Goal: Information Seeking & Learning: Learn about a topic

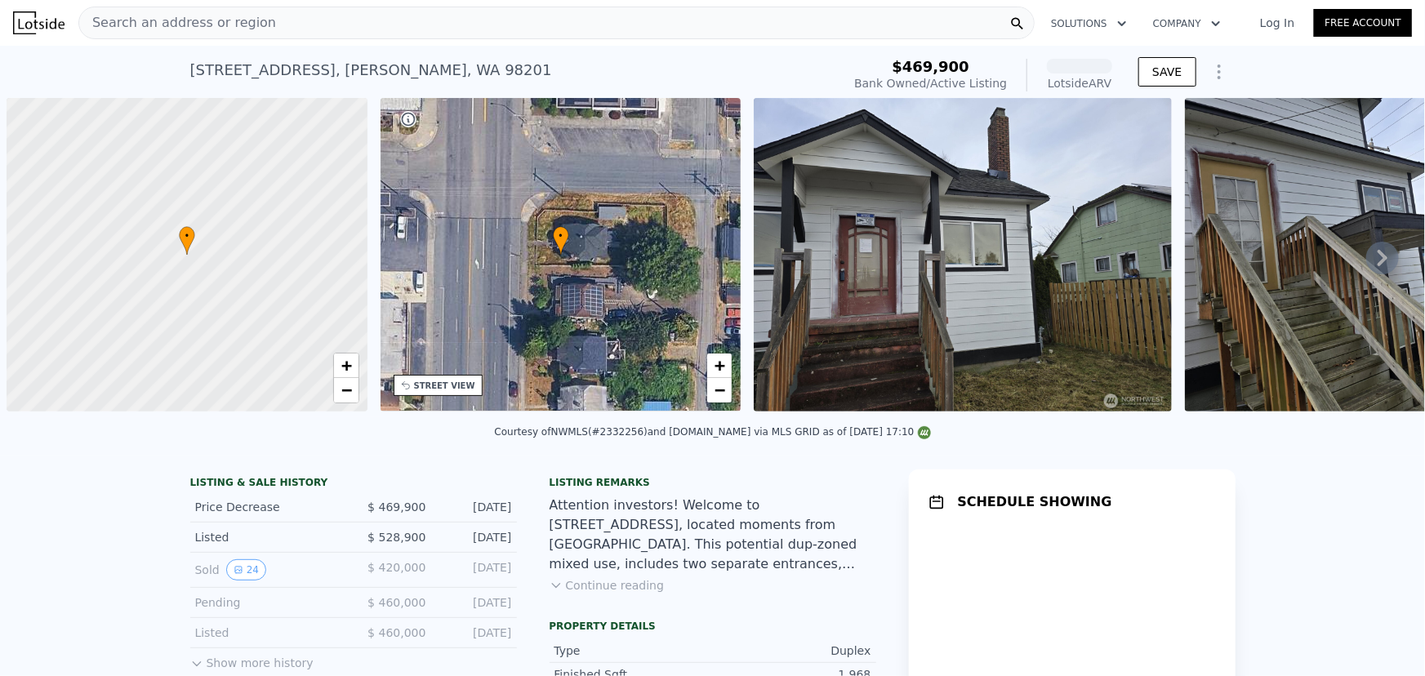
scroll to position [0, 7]
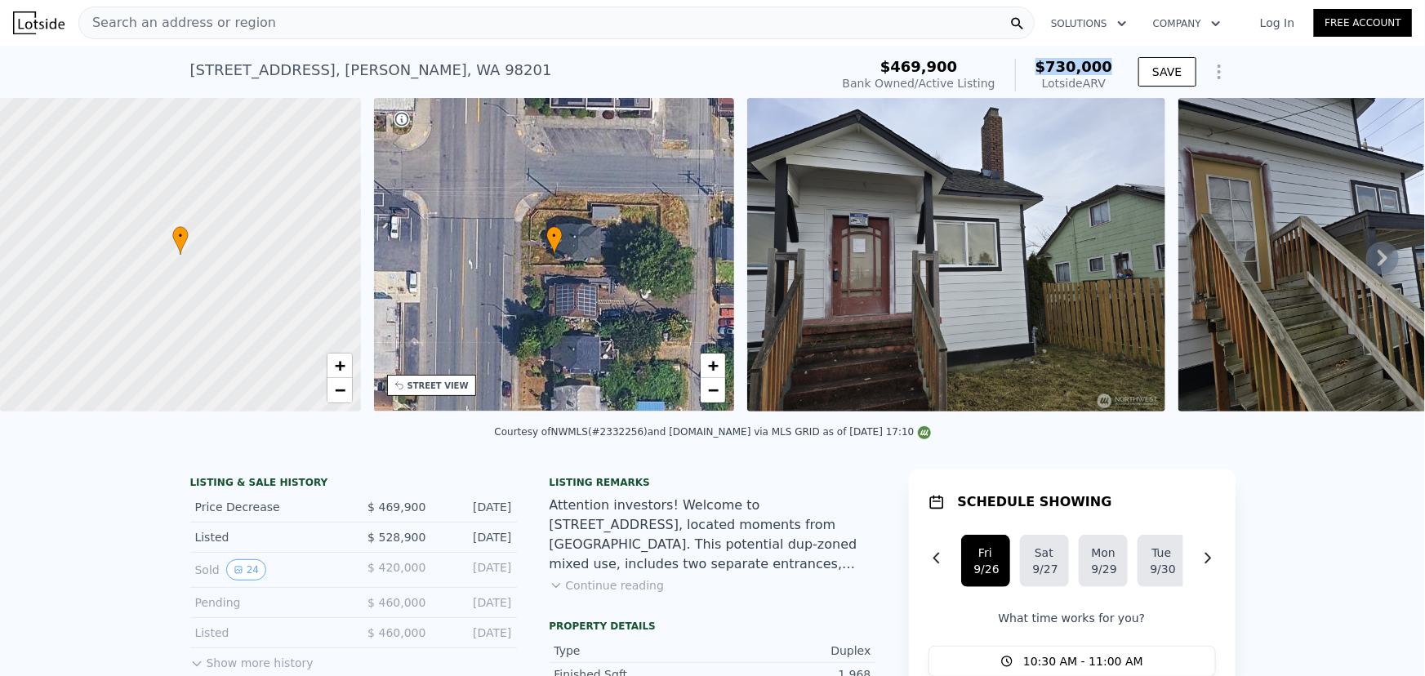
drag, startPoint x: 1044, startPoint y: 65, endPoint x: 1124, endPoint y: 65, distance: 80.0
click at [1114, 65] on div "$469,900 Bank Owned / Active Listing $730,000 Lotside ARV" at bounding box center [977, 75] width 283 height 46
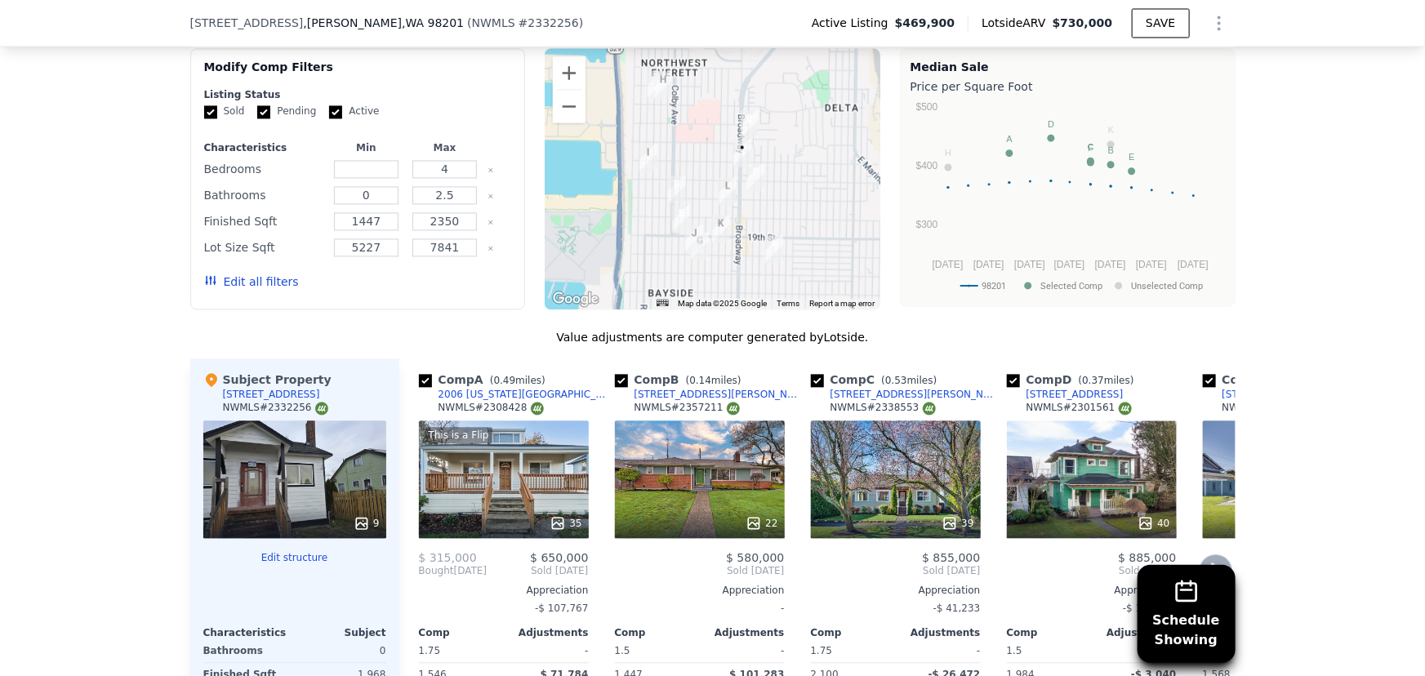
scroll to position [1404, 0]
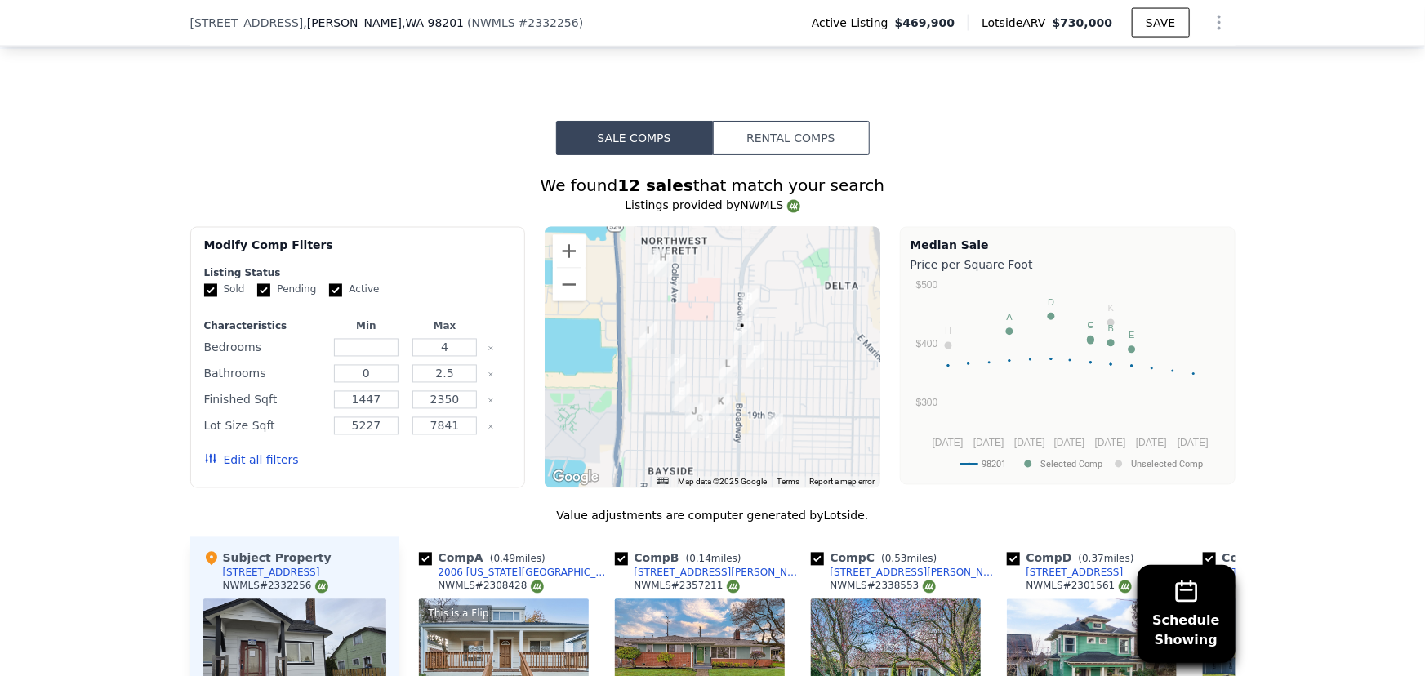
click at [745, 291] on img "1322 Mcdougall Ave" at bounding box center [749, 303] width 18 height 28
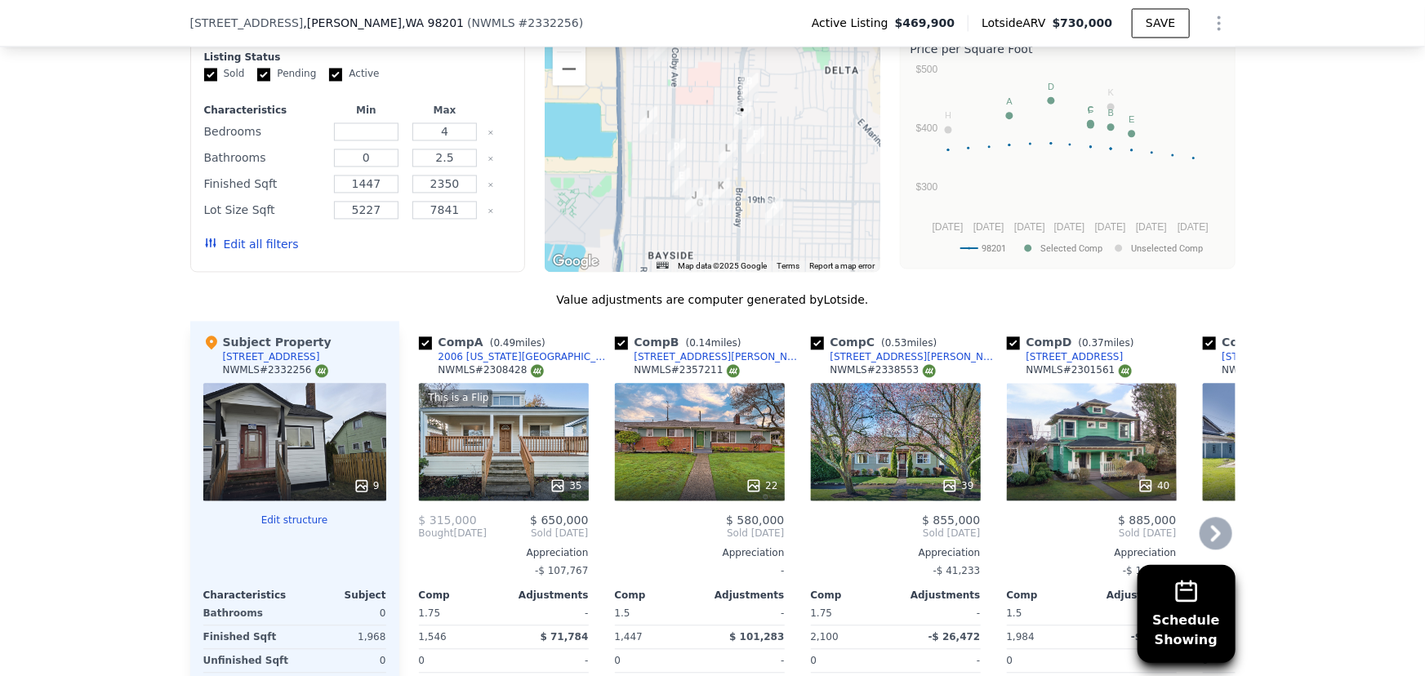
scroll to position [1626, 0]
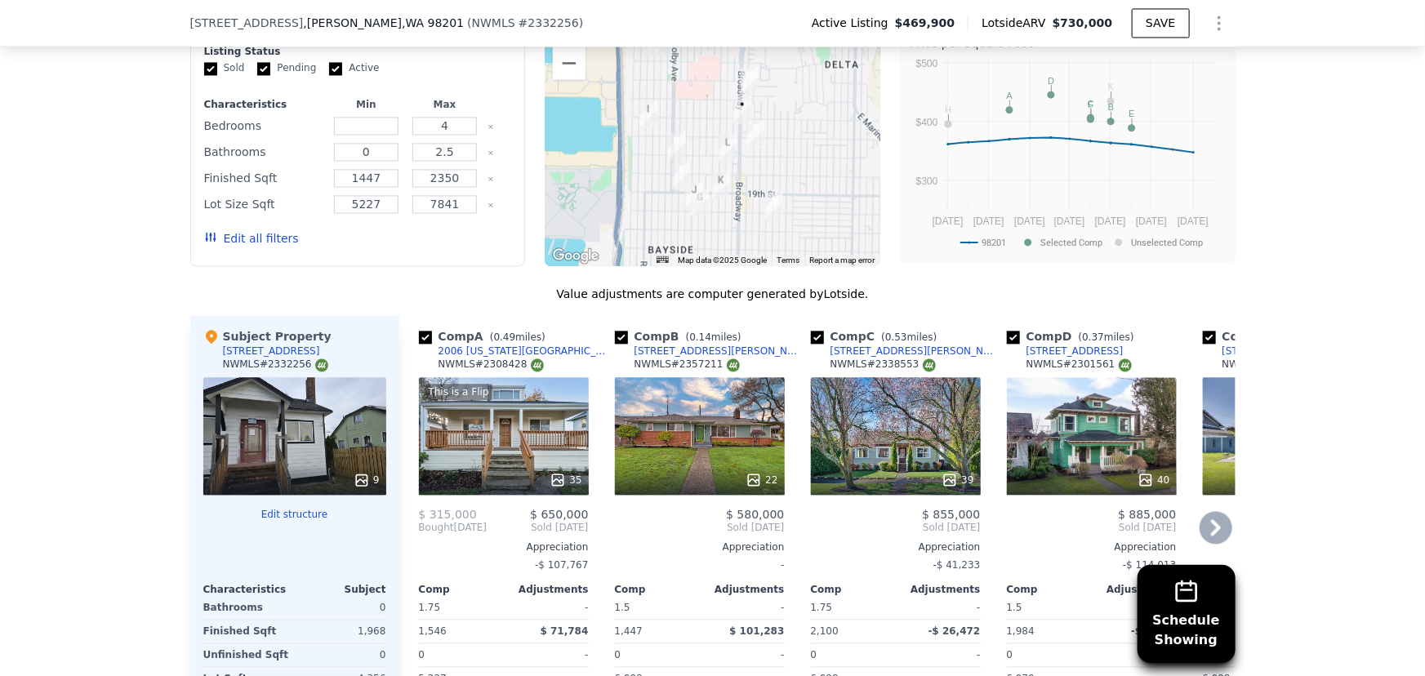
click at [736, 410] on div "22" at bounding box center [700, 436] width 170 height 118
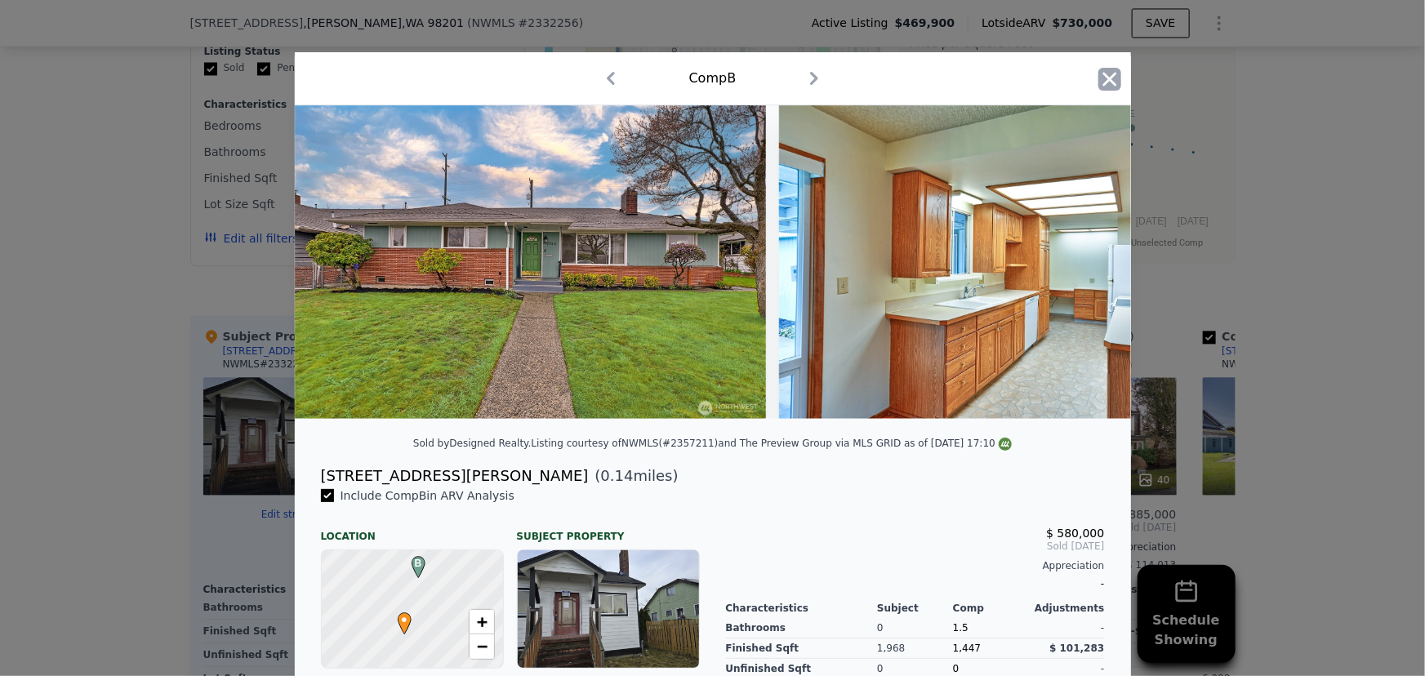
click at [1108, 80] on icon "button" at bounding box center [1109, 79] width 23 height 23
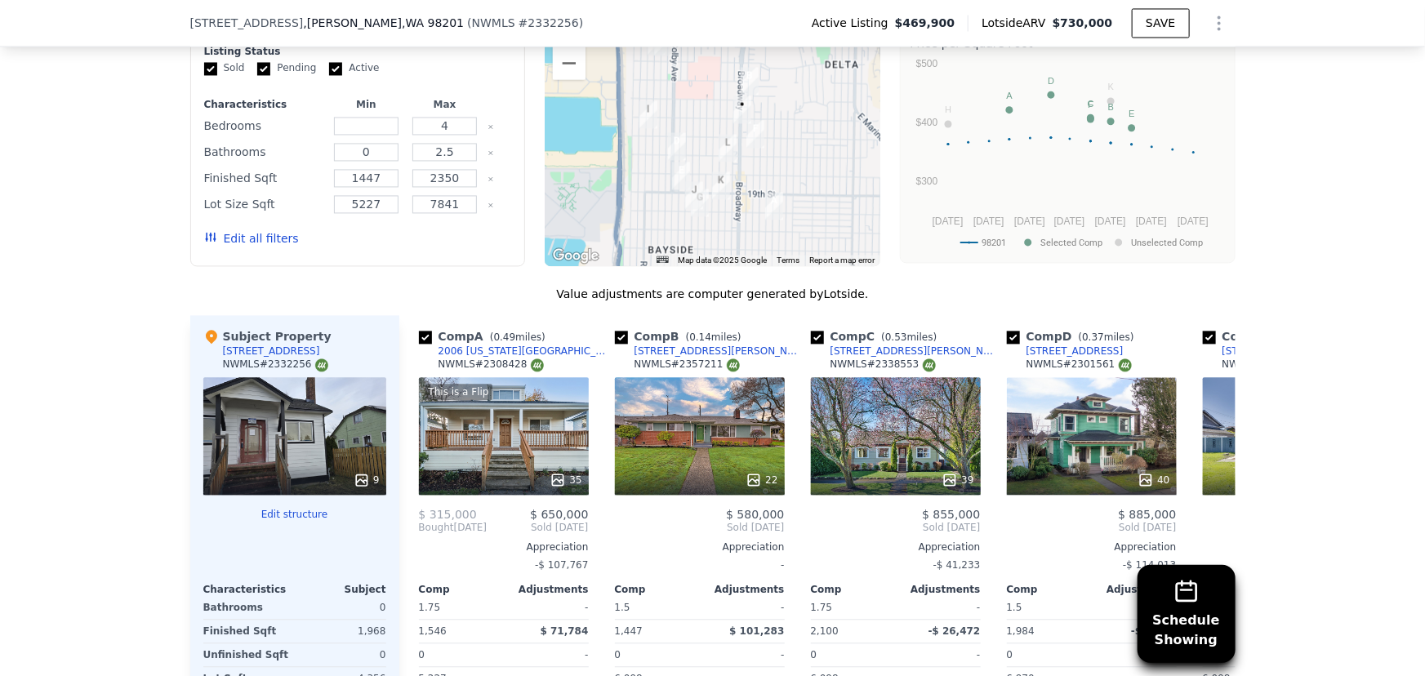
click at [256, 420] on div "9" at bounding box center [294, 436] width 183 height 118
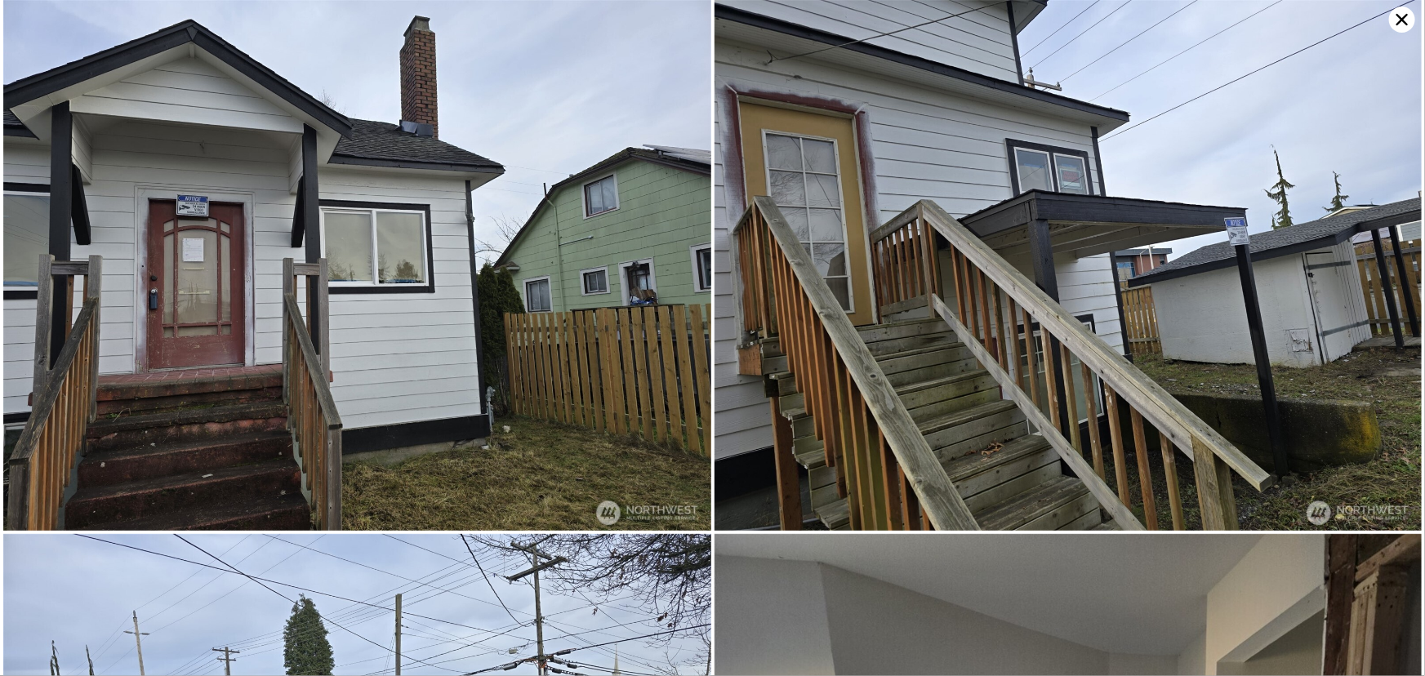
click at [1403, 14] on icon at bounding box center [1402, 20] width 26 height 26
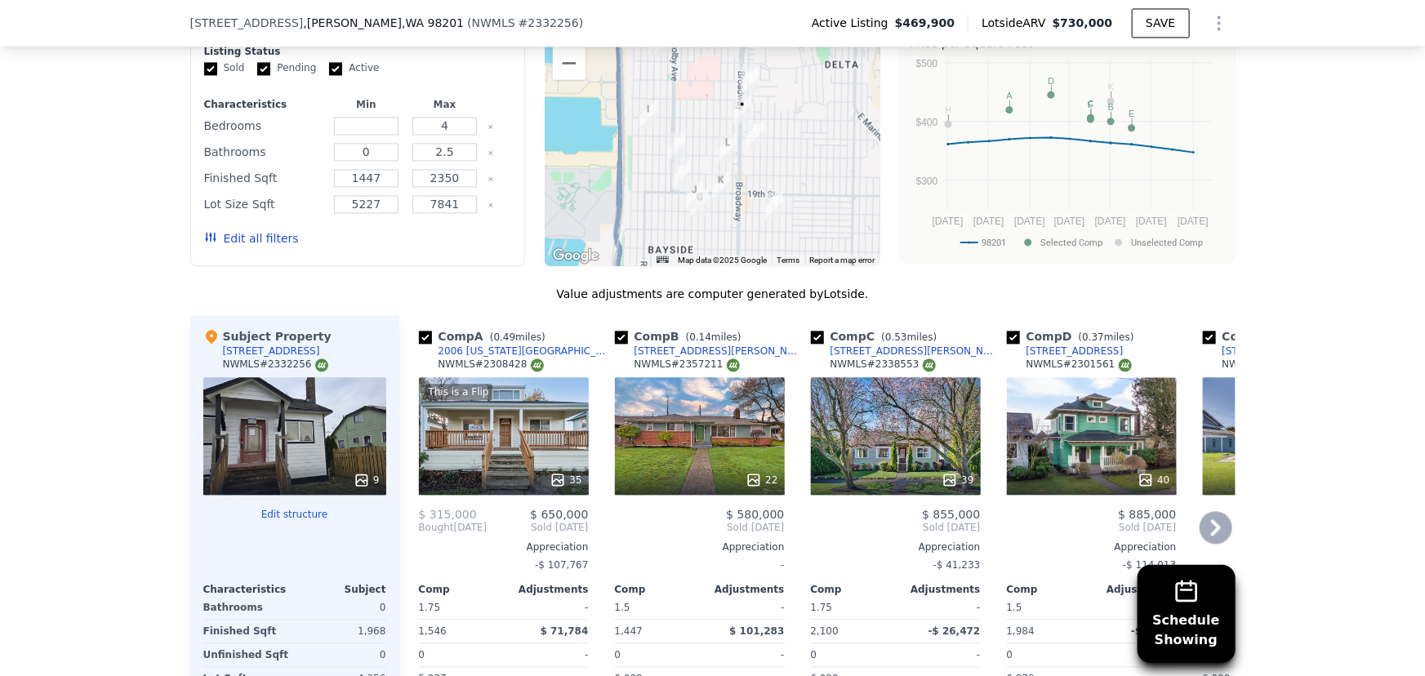
click at [506, 439] on div "This is a Flip 35" at bounding box center [504, 436] width 170 height 118
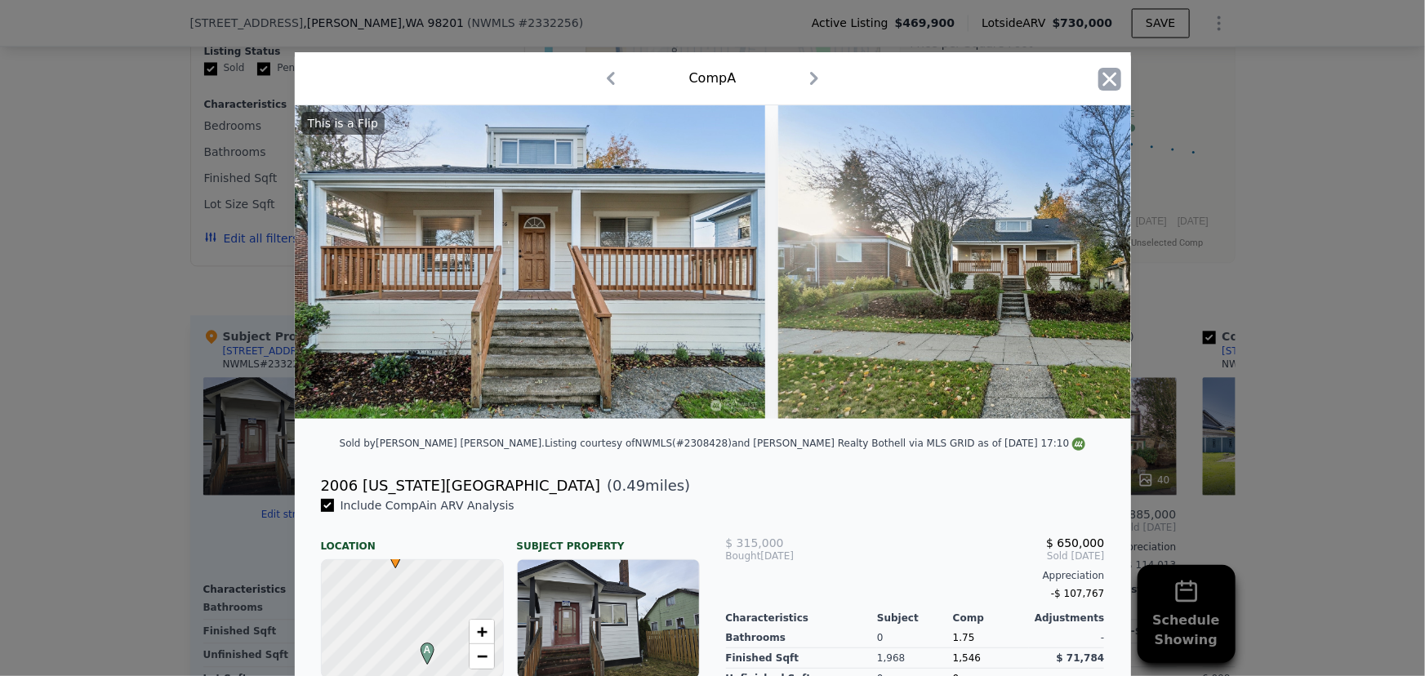
click at [1110, 70] on icon "button" at bounding box center [1109, 79] width 23 height 23
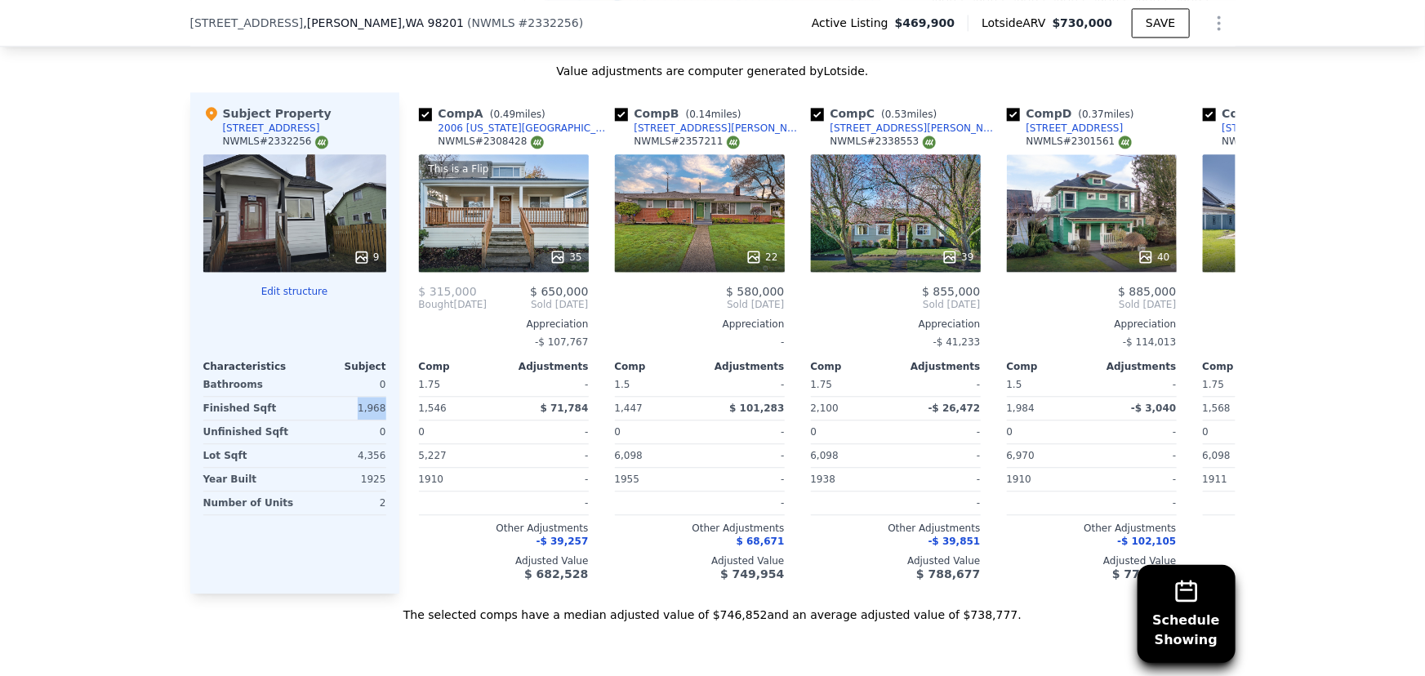
drag, startPoint x: 354, startPoint y: 398, endPoint x: 381, endPoint y: 395, distance: 27.9
click at [381, 395] on div "Subject Property [STREET_ADDRESS] 9 Edit structure Characteristics Subject Bath…" at bounding box center [294, 342] width 209 height 501
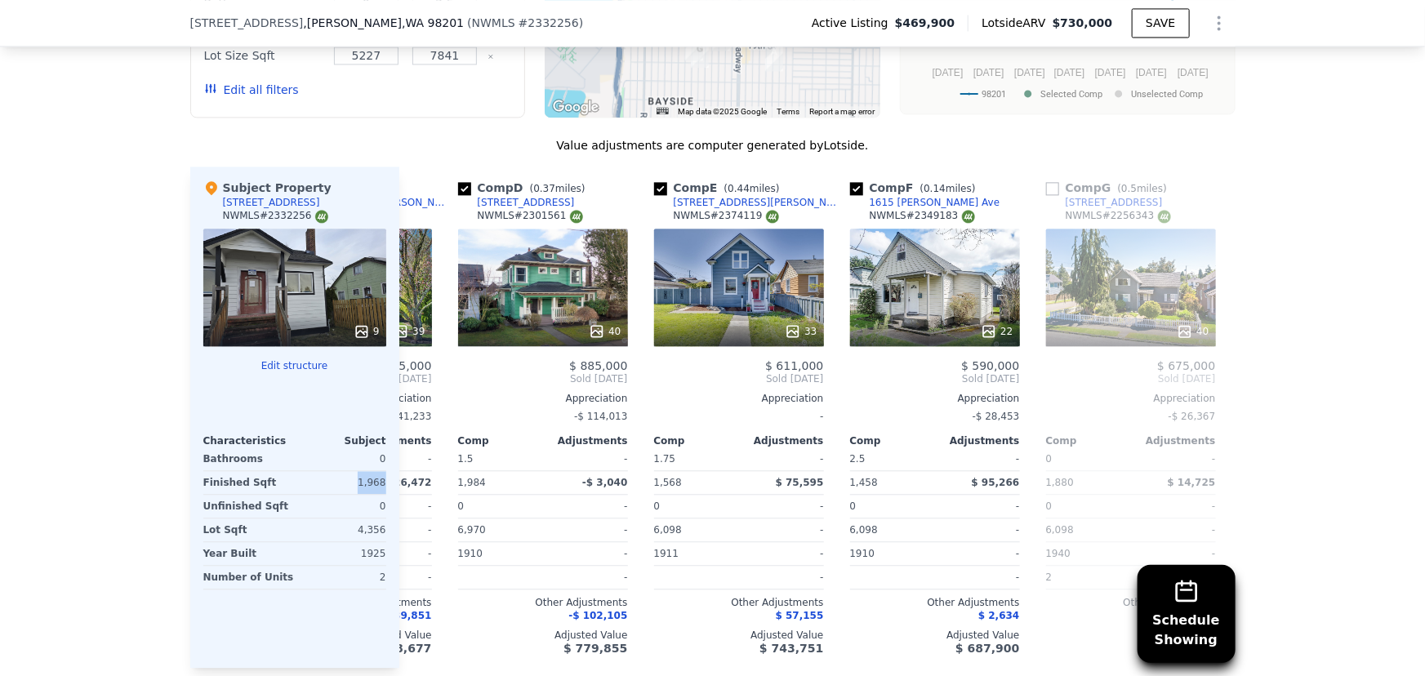
scroll to position [0, 567]
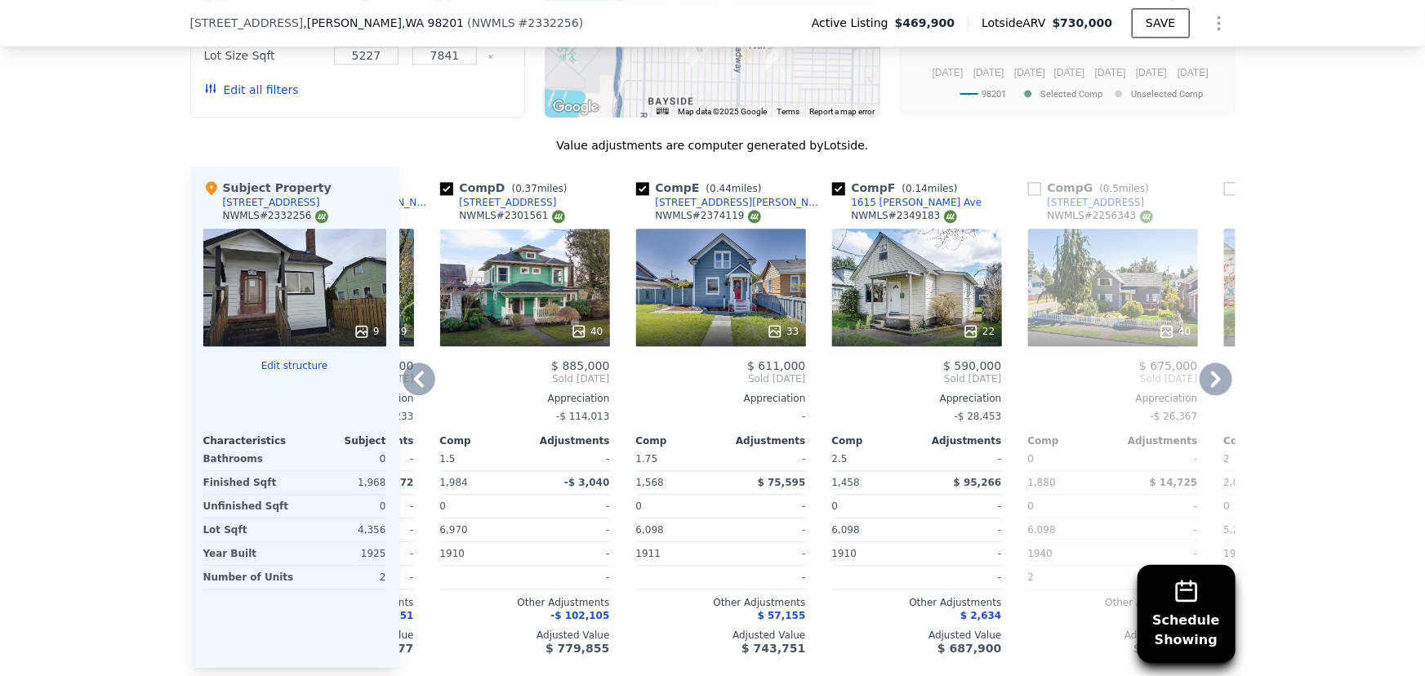
click at [939, 277] on div "22" at bounding box center [917, 288] width 170 height 118
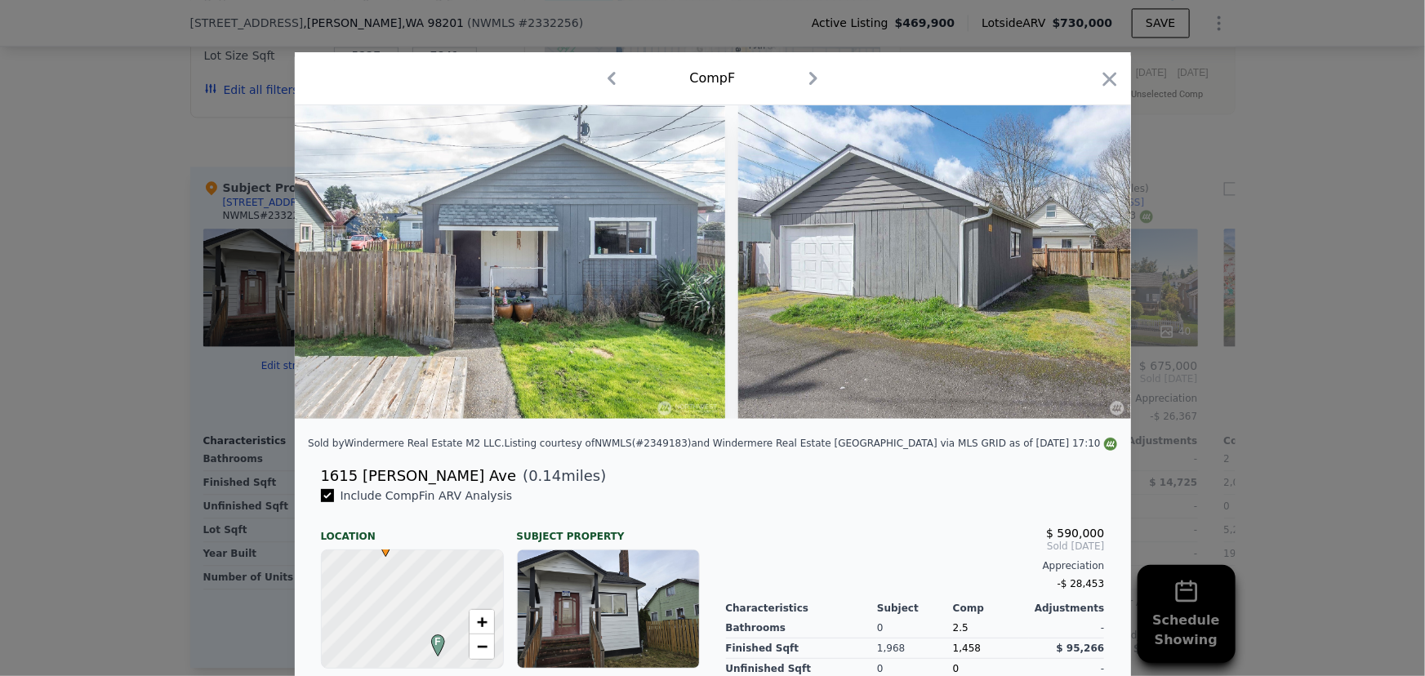
scroll to position [0, 9003]
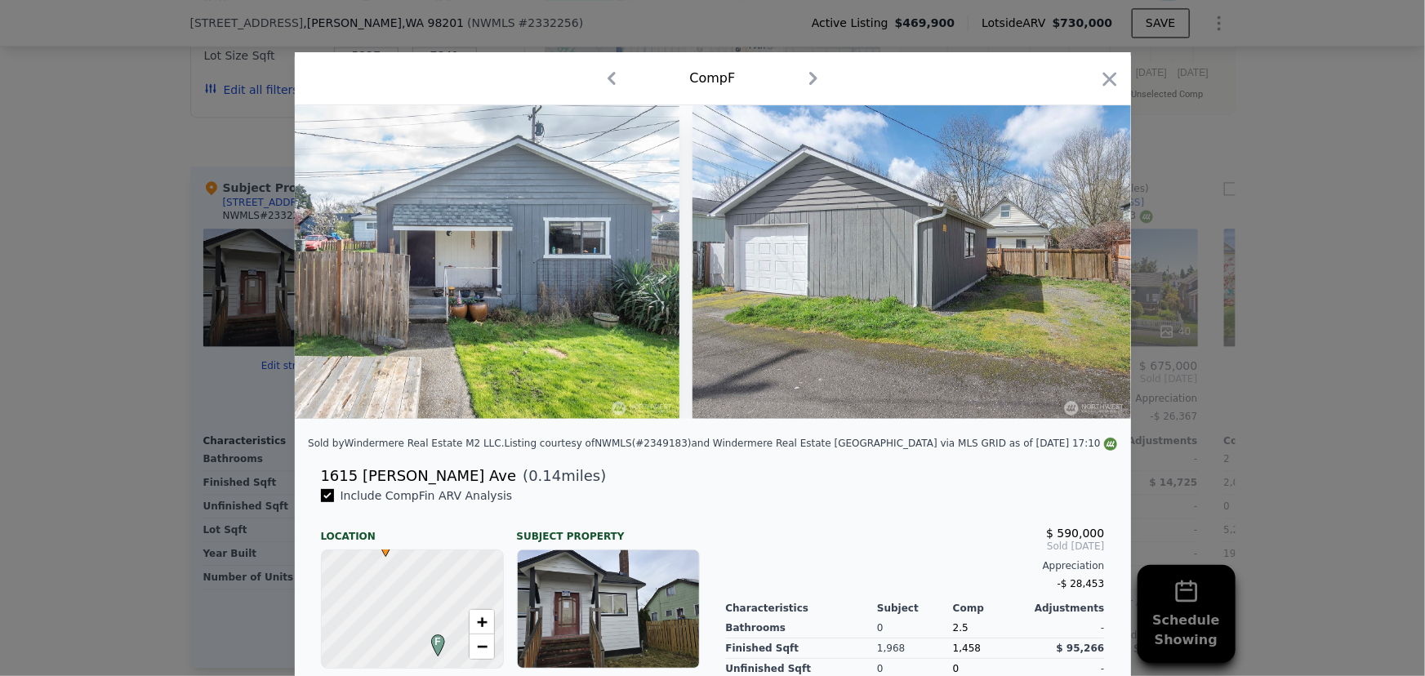
click at [1101, 65] on div "Comp F" at bounding box center [713, 78] width 810 height 26
click at [1103, 70] on icon "button" at bounding box center [1109, 79] width 23 height 23
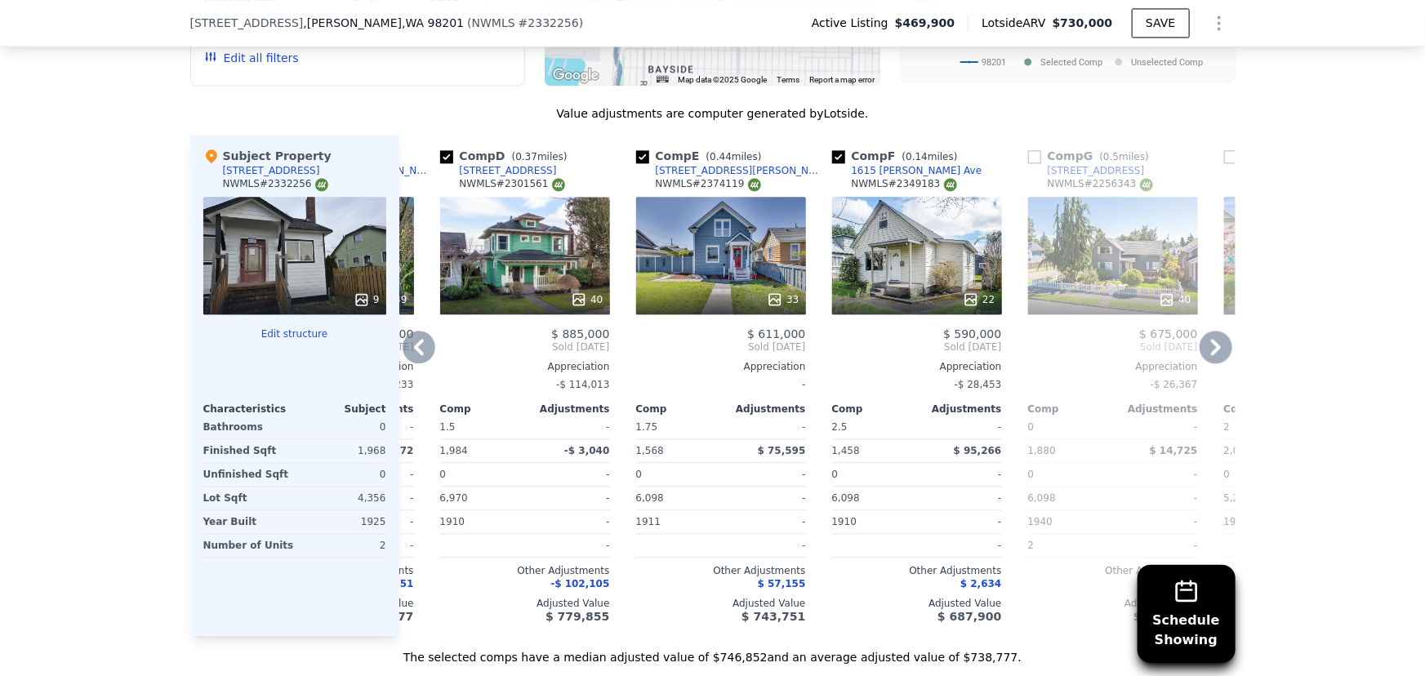
scroll to position [1849, 0]
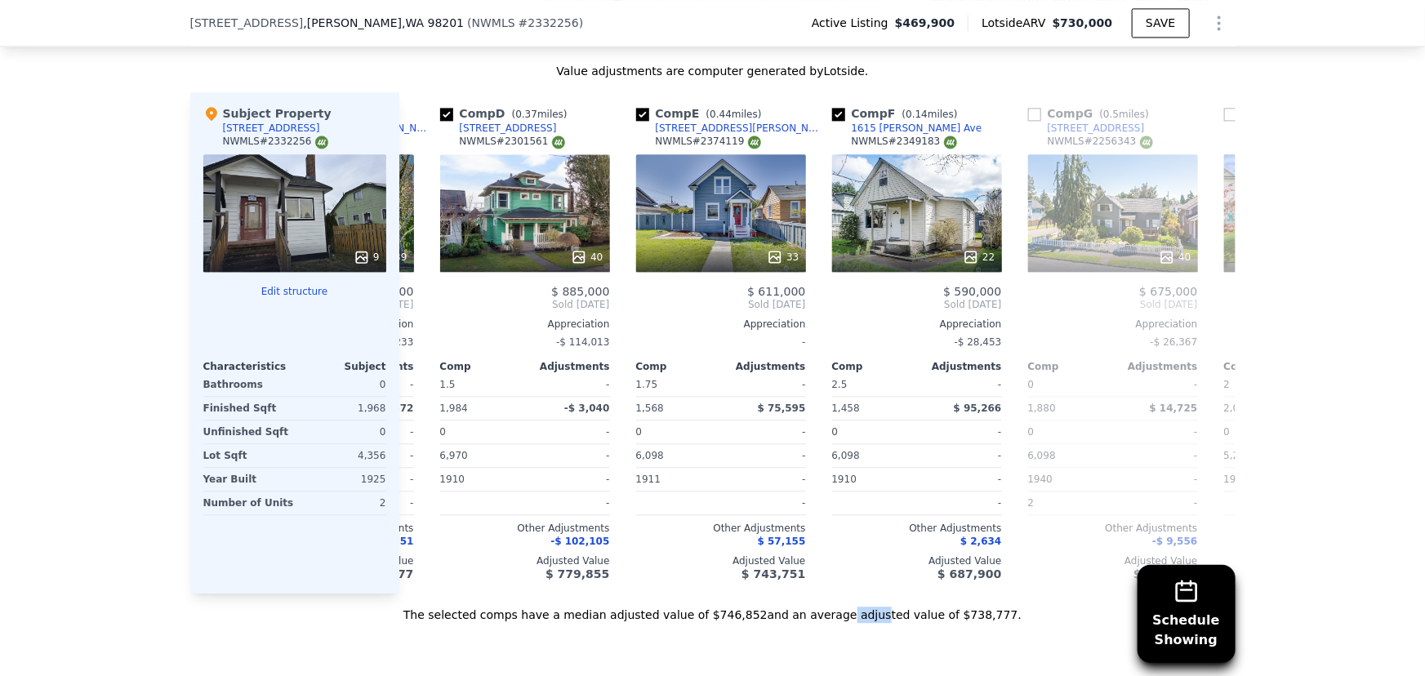
drag, startPoint x: 822, startPoint y: 596, endPoint x: 850, endPoint y: 596, distance: 27.8
click at [850, 596] on div "The selected comps have a median adjusted value of $746,852 and an average adju…" at bounding box center [712, 608] width 1045 height 29
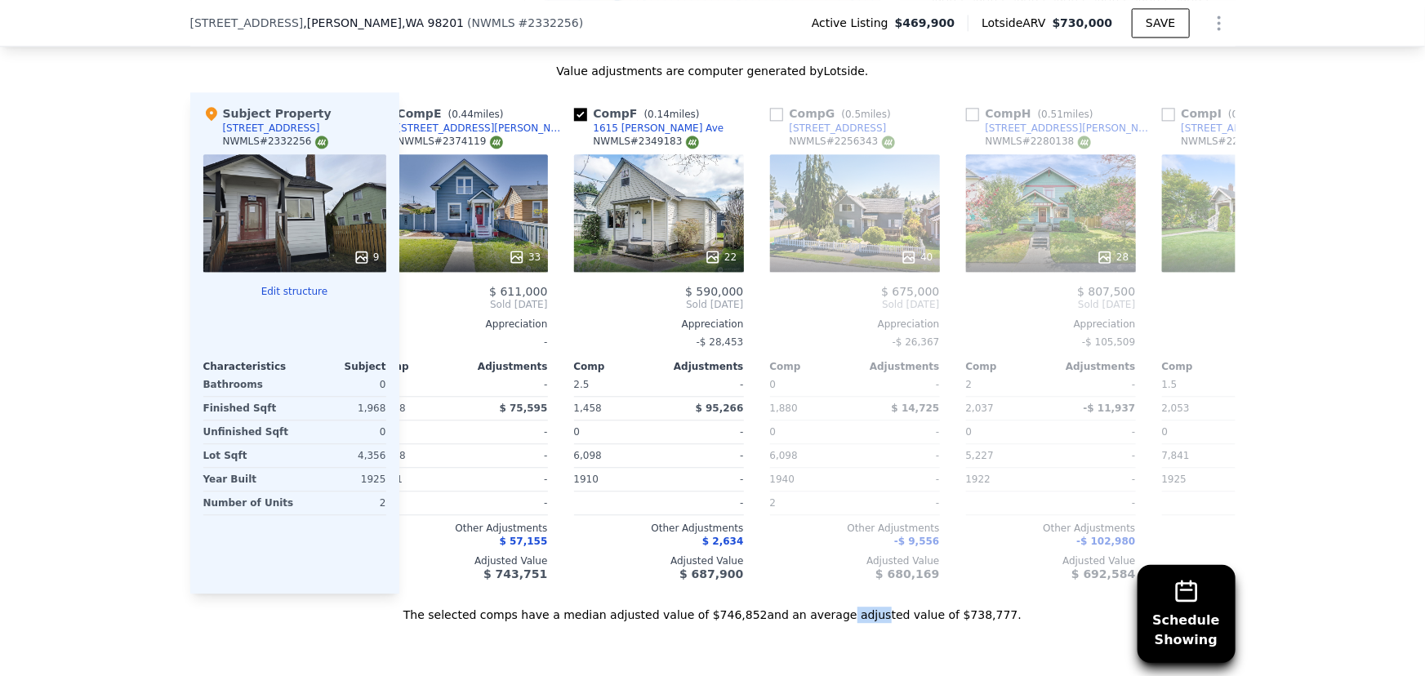
scroll to position [0, 836]
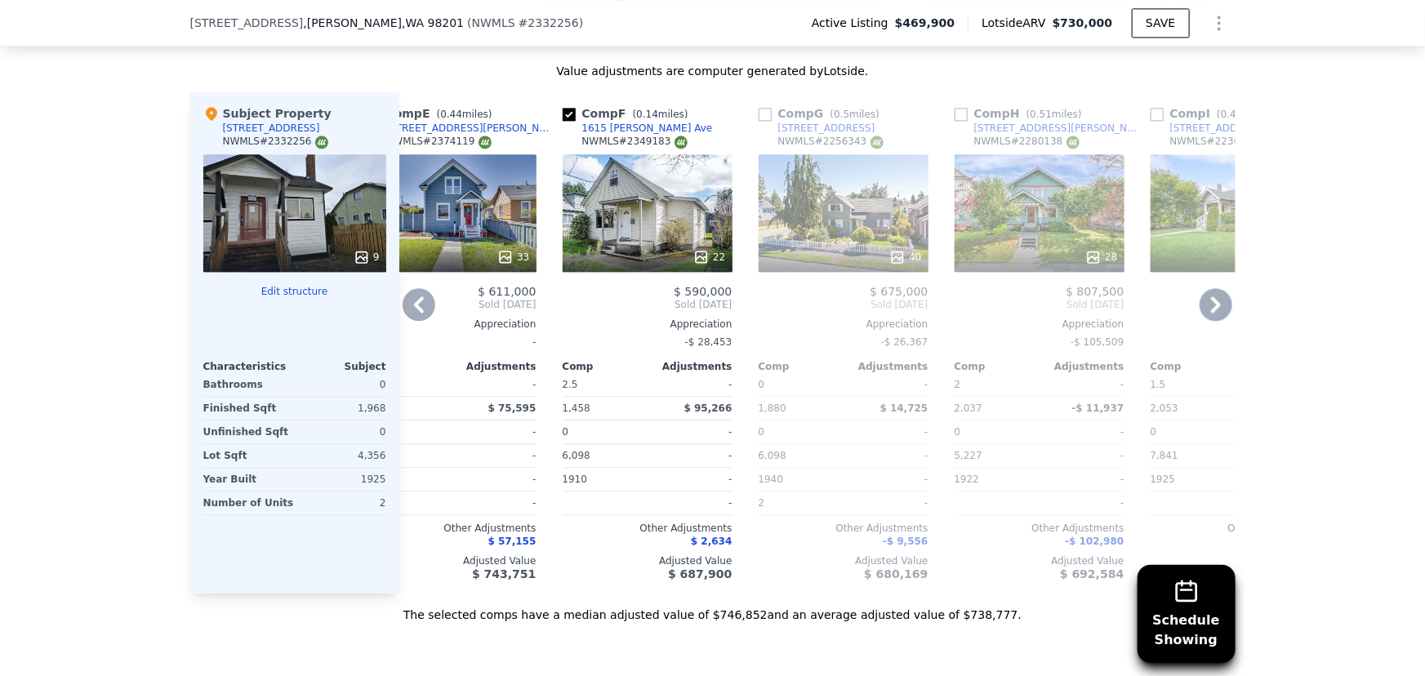
click at [839, 187] on div "40" at bounding box center [843, 213] width 170 height 118
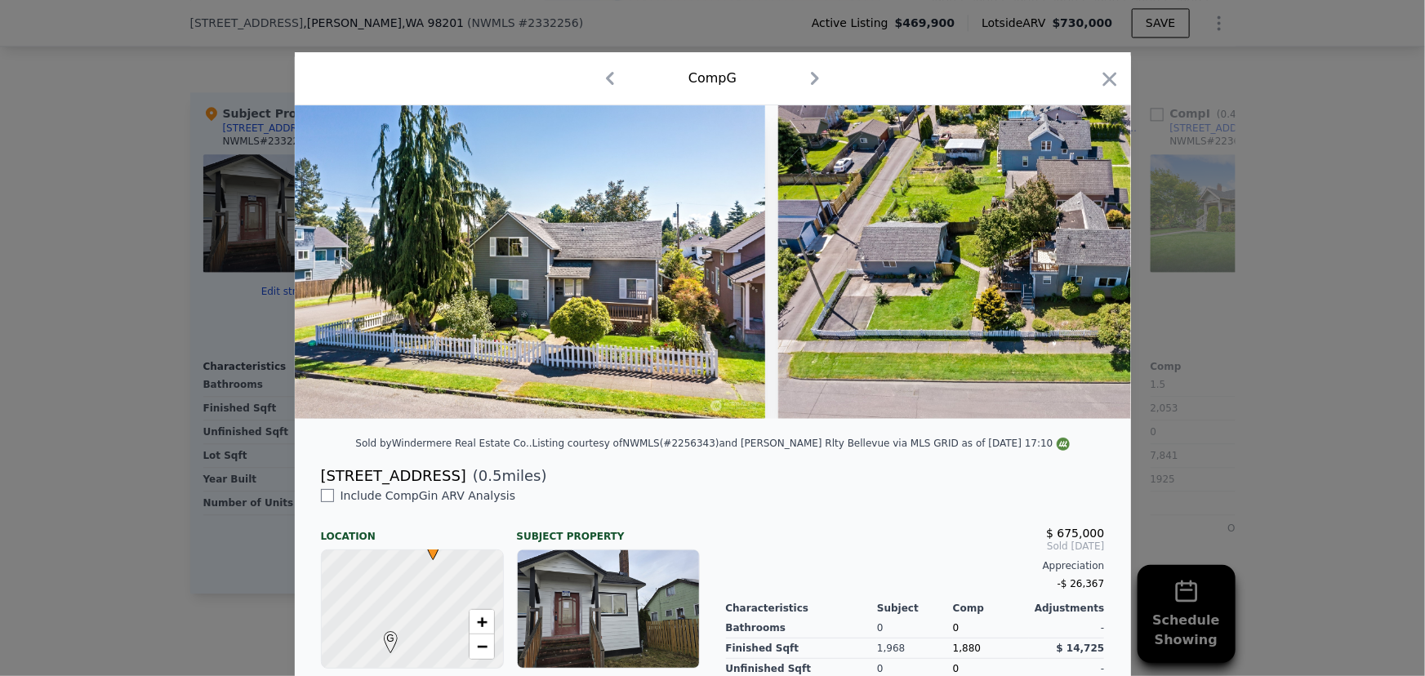
click at [1105, 73] on icon "button" at bounding box center [1109, 79] width 23 height 23
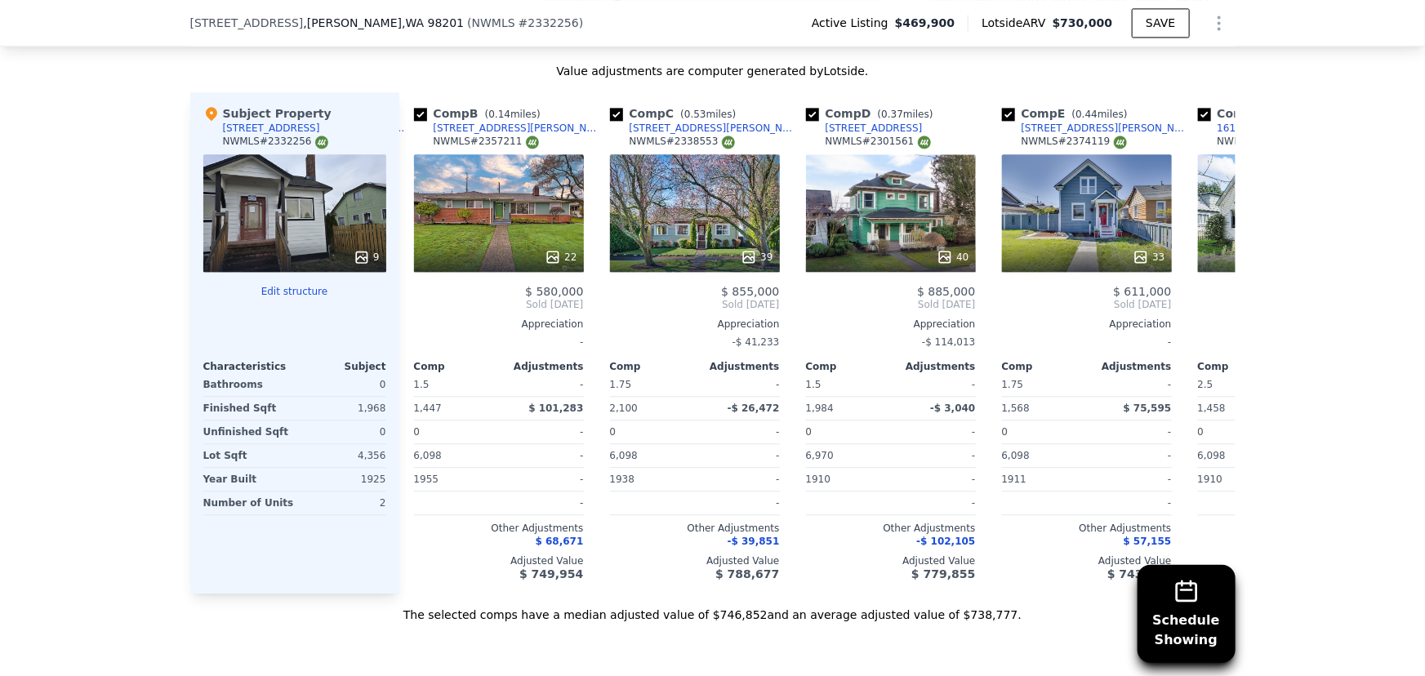
scroll to position [0, 177]
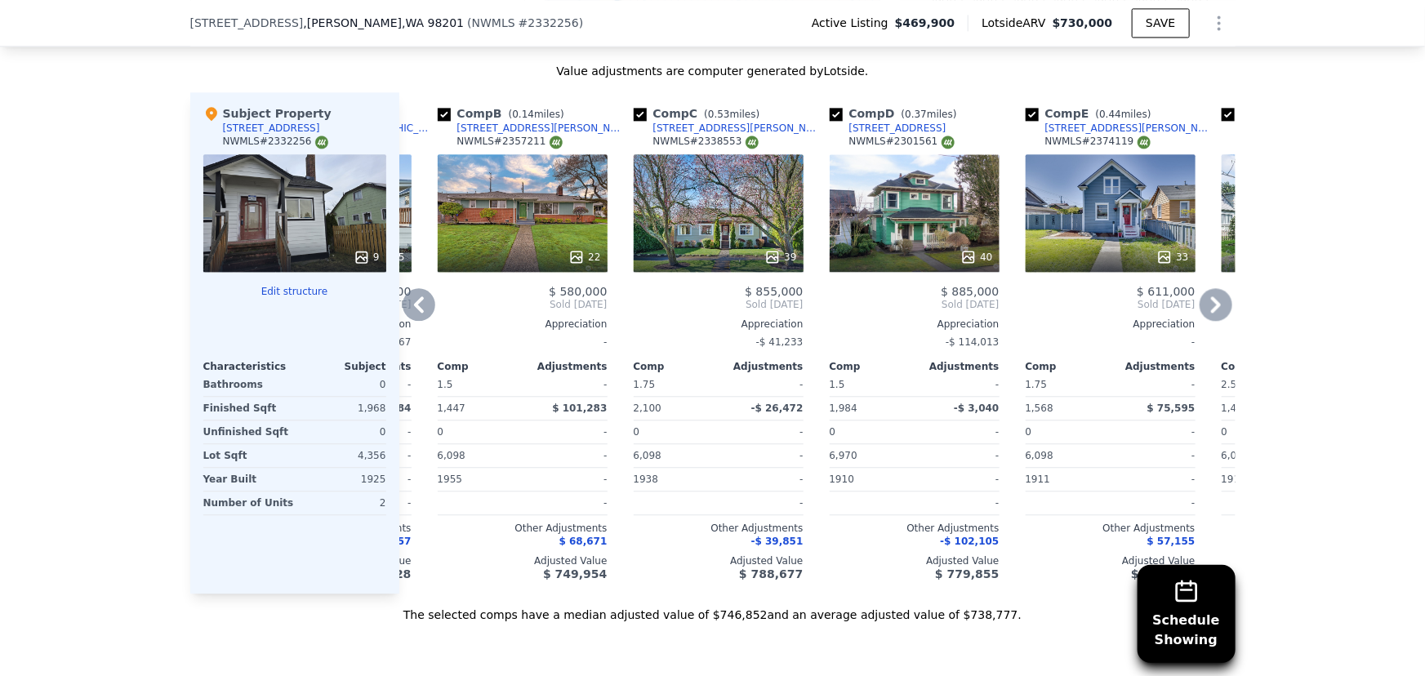
click at [687, 218] on div "39" at bounding box center [719, 213] width 170 height 118
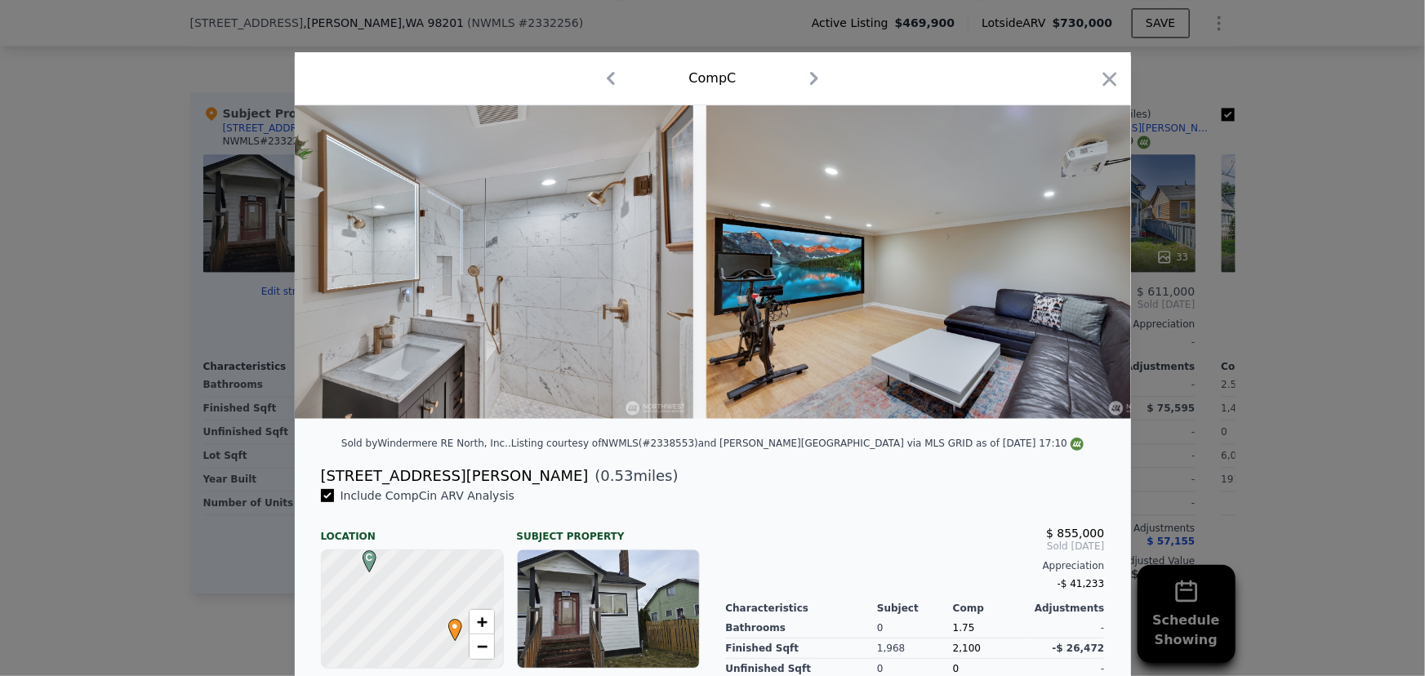
scroll to position [0, 10807]
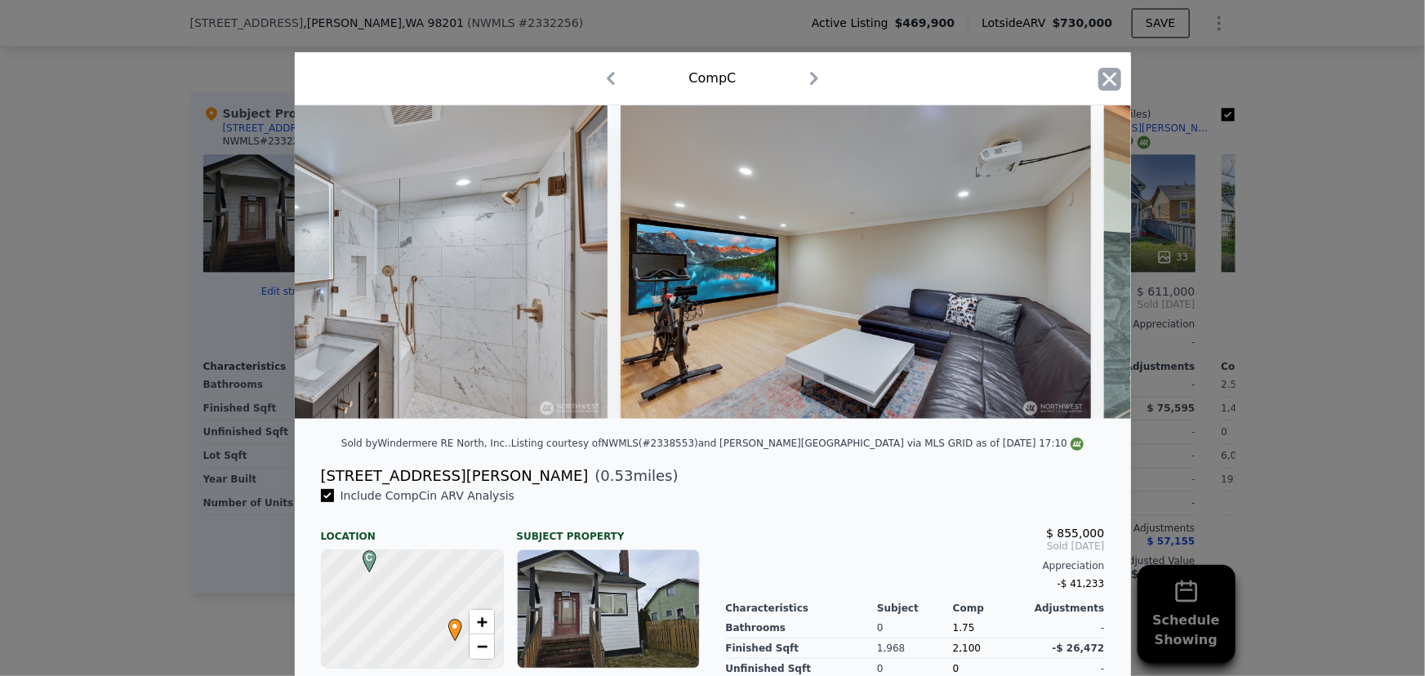
click at [1105, 79] on icon "button" at bounding box center [1109, 79] width 14 height 14
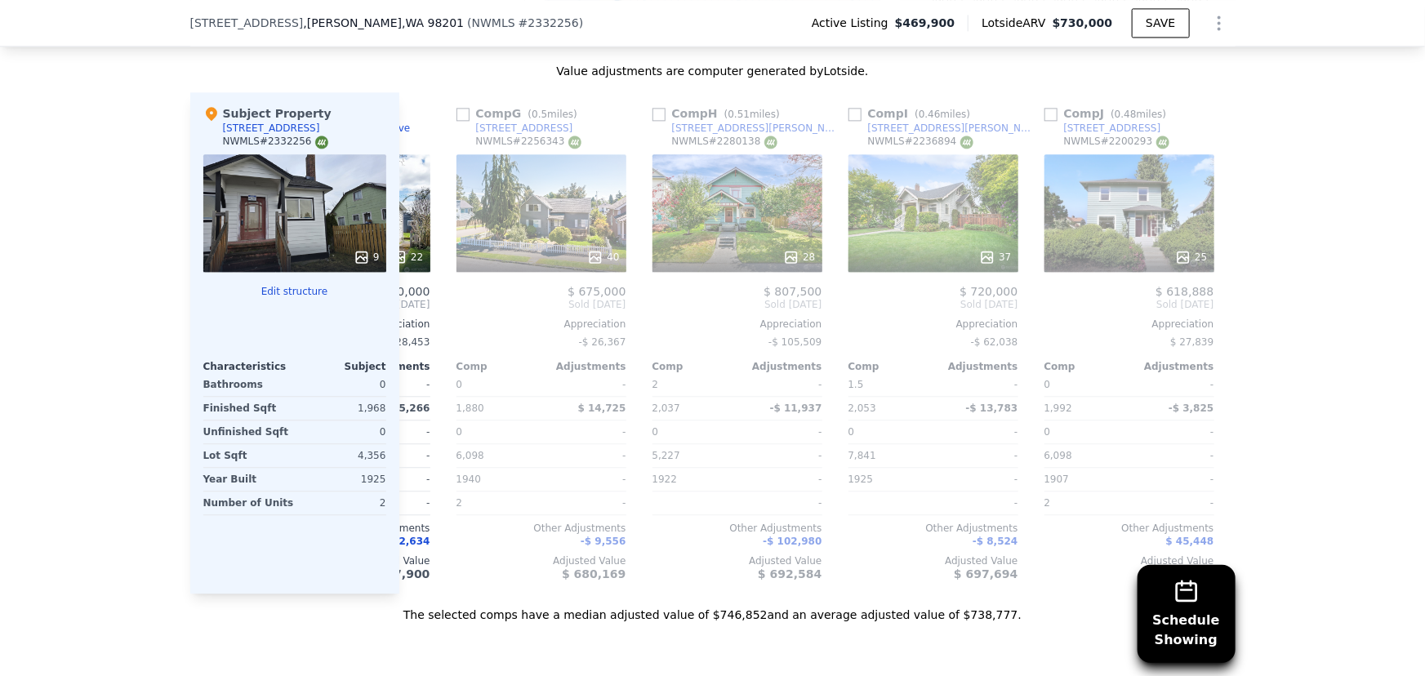
scroll to position [0, 1167]
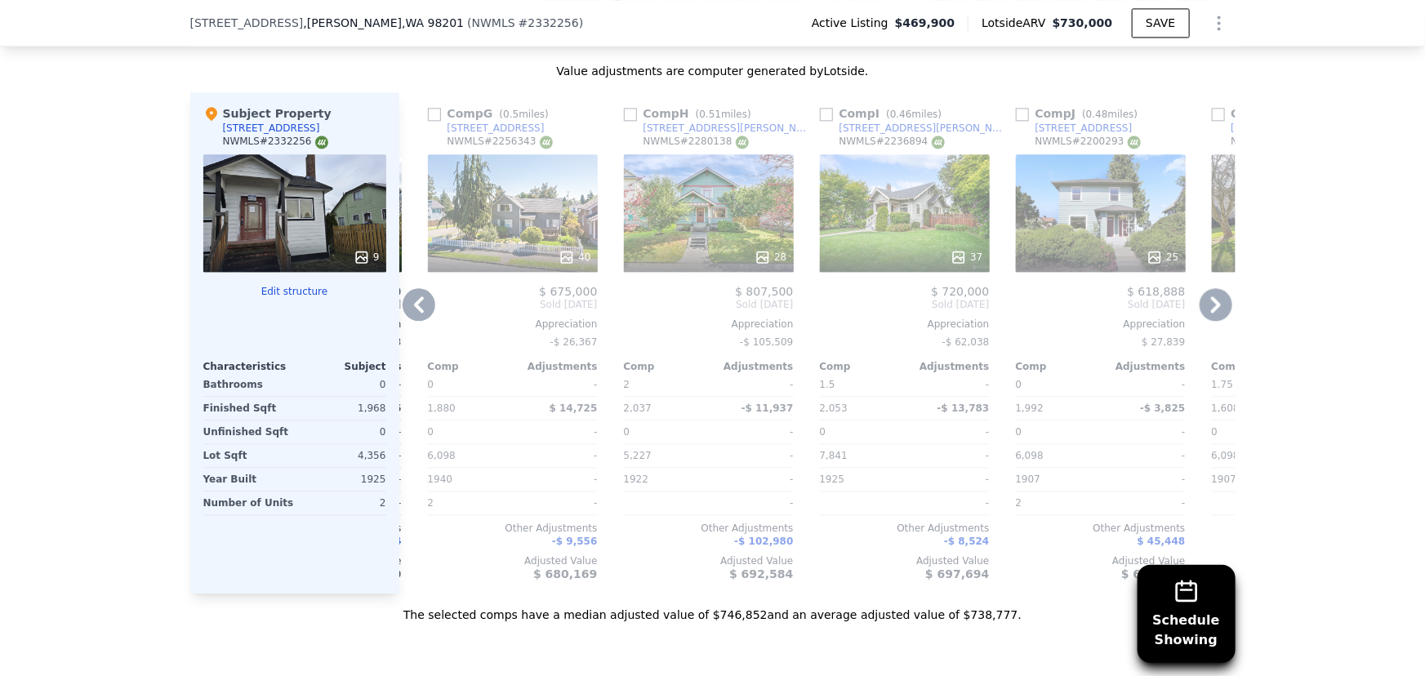
click at [920, 154] on div "37" at bounding box center [905, 213] width 170 height 118
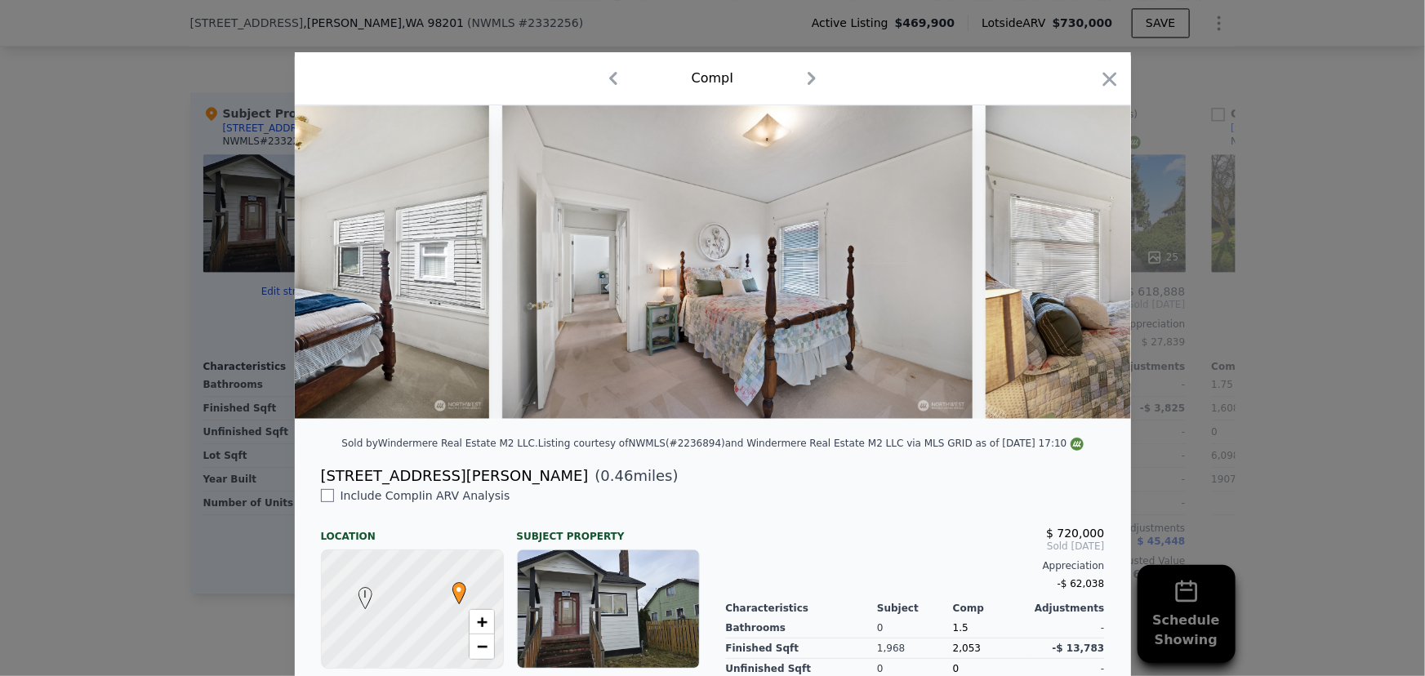
scroll to position [0, 7078]
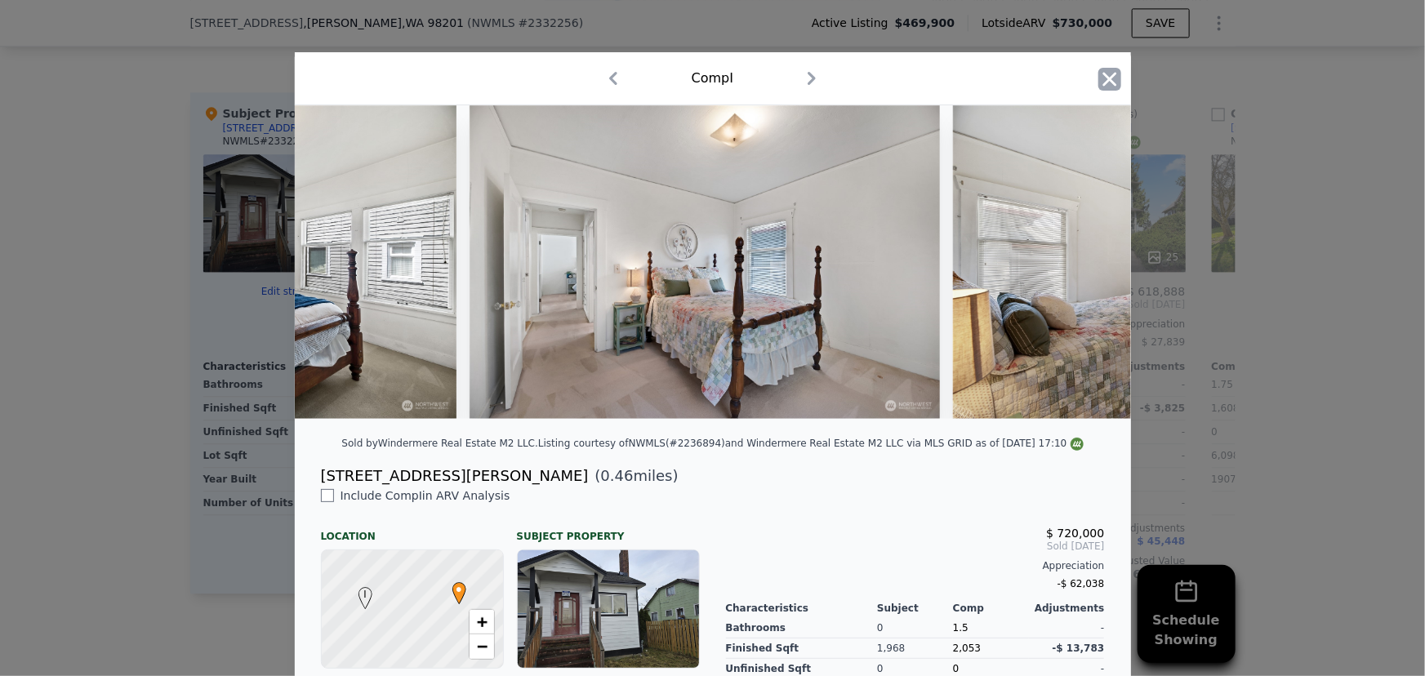
click at [1102, 82] on icon "button" at bounding box center [1109, 79] width 14 height 14
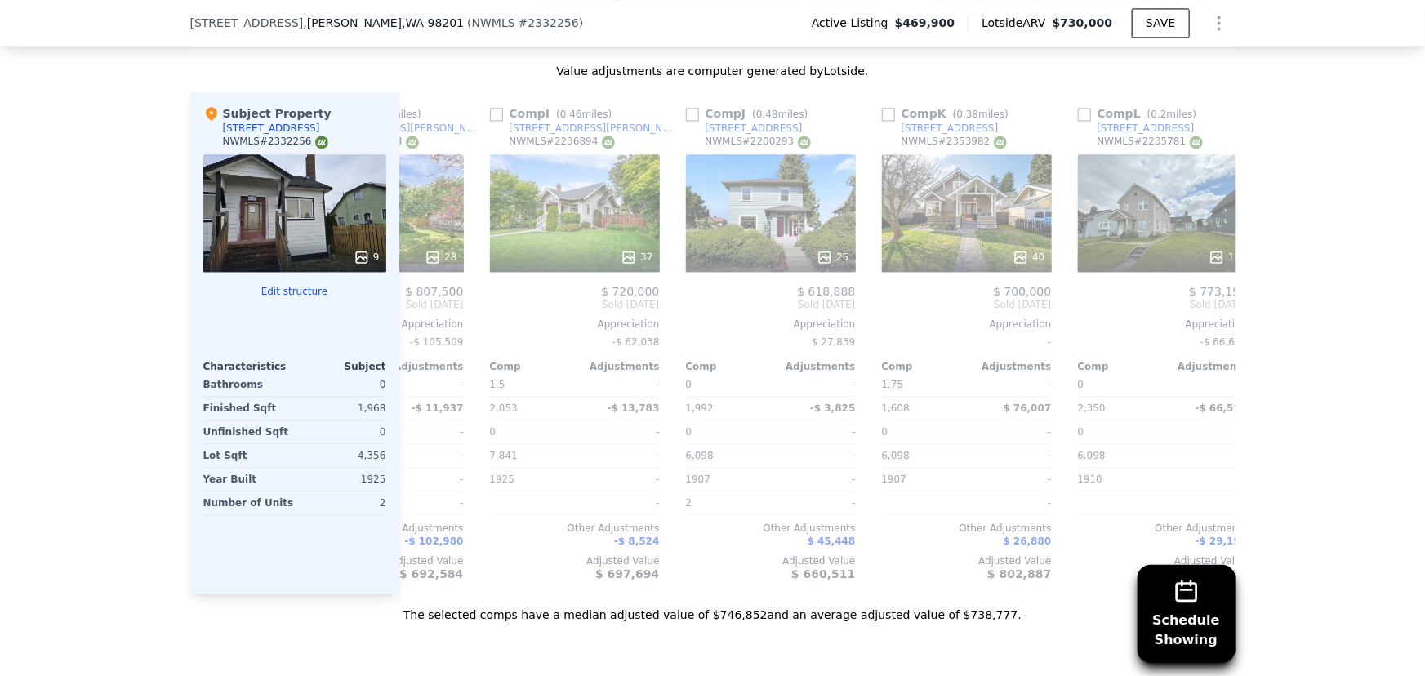
scroll to position [0, 1501]
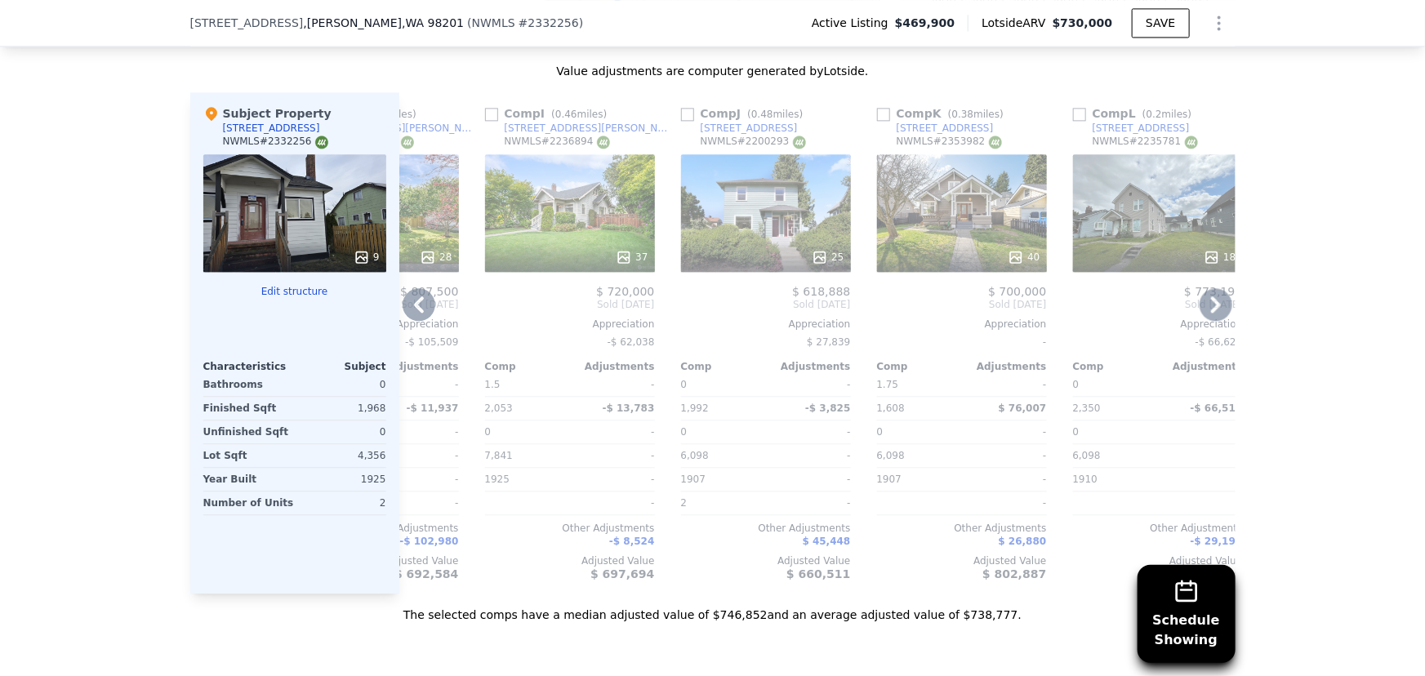
click at [983, 205] on div "40" at bounding box center [962, 213] width 170 height 118
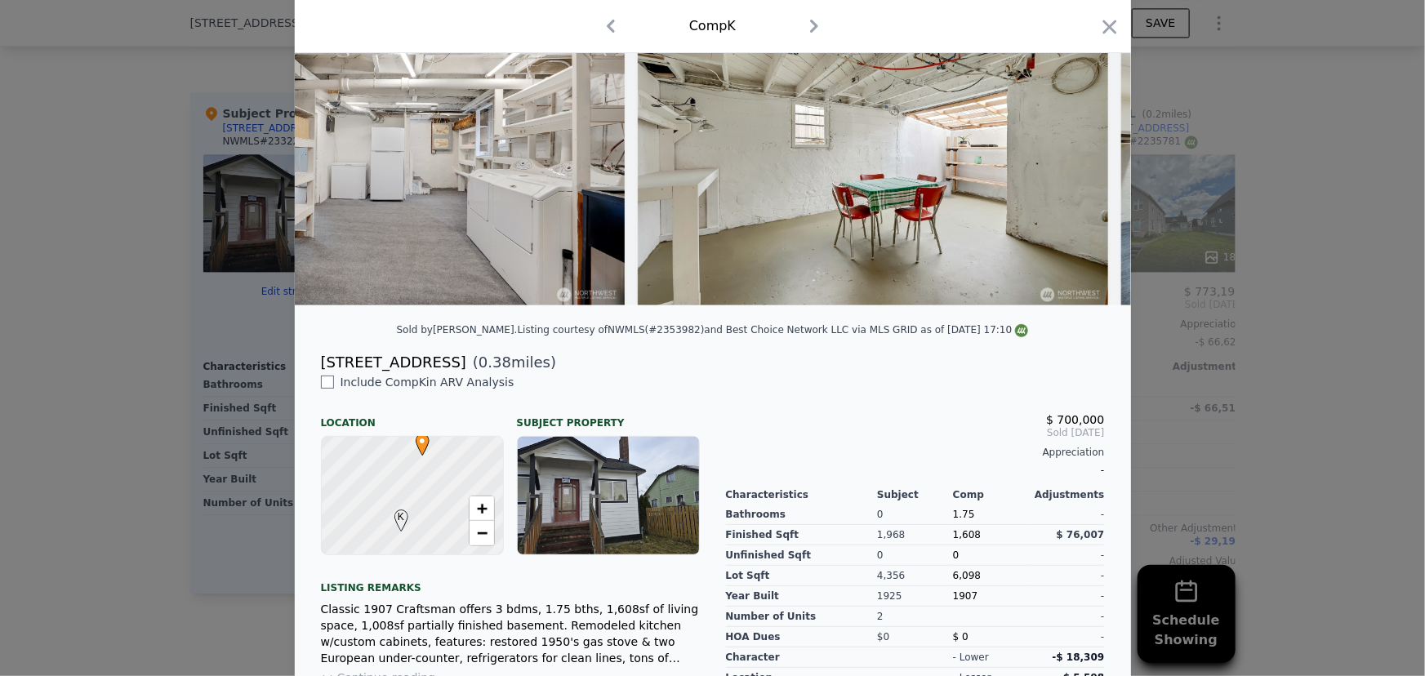
scroll to position [148, 0]
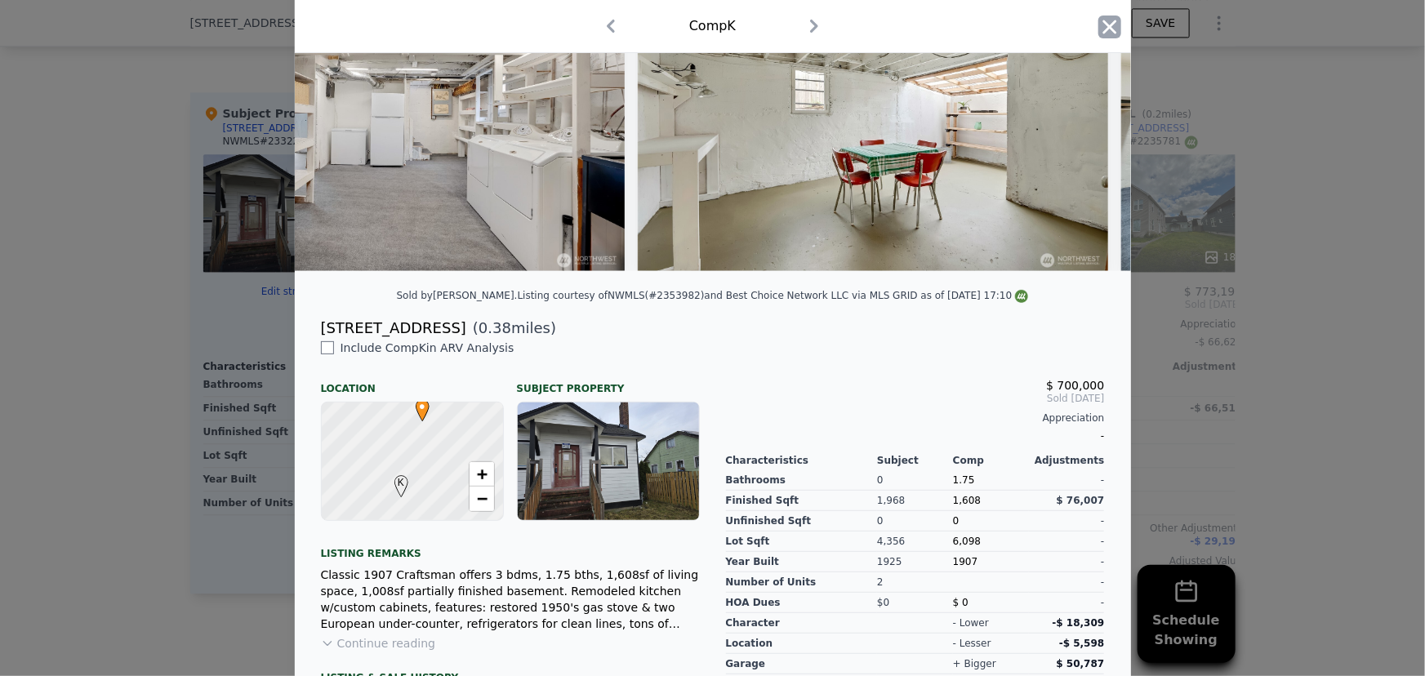
click at [1108, 29] on icon "button" at bounding box center [1109, 27] width 23 height 23
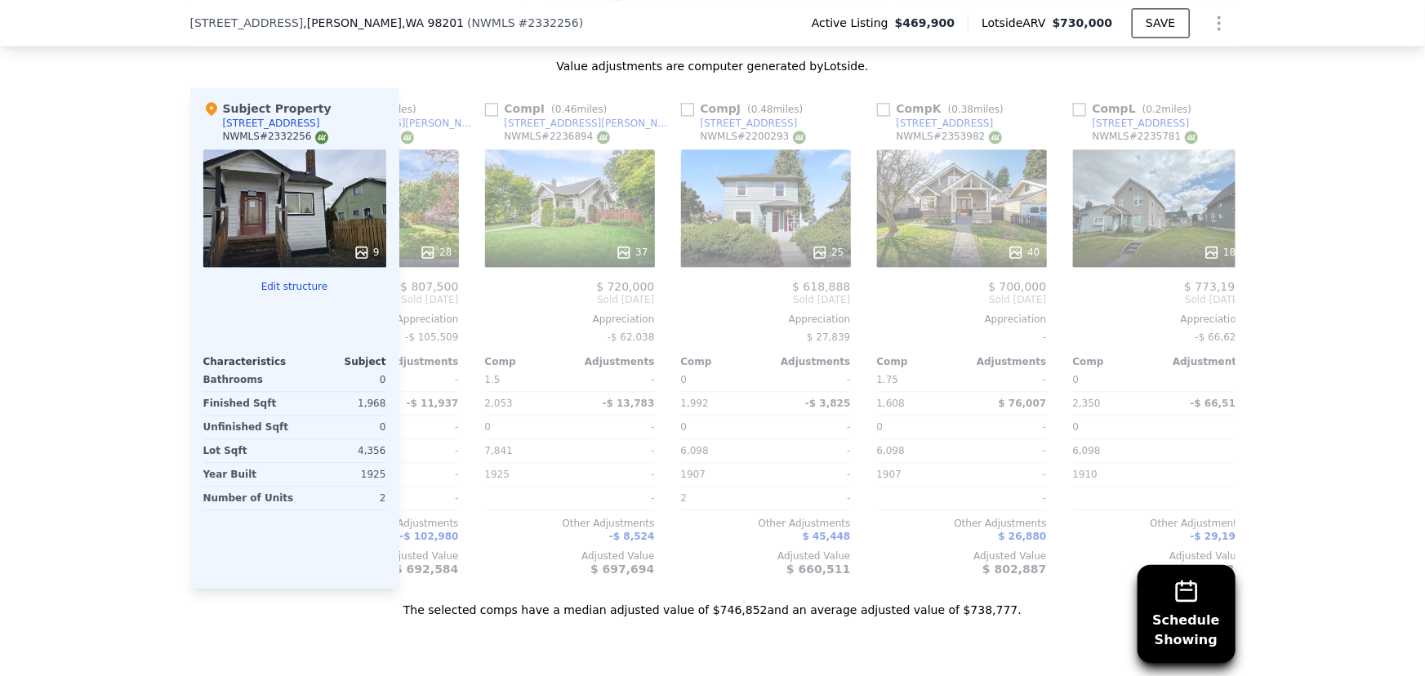
scroll to position [1849, 0]
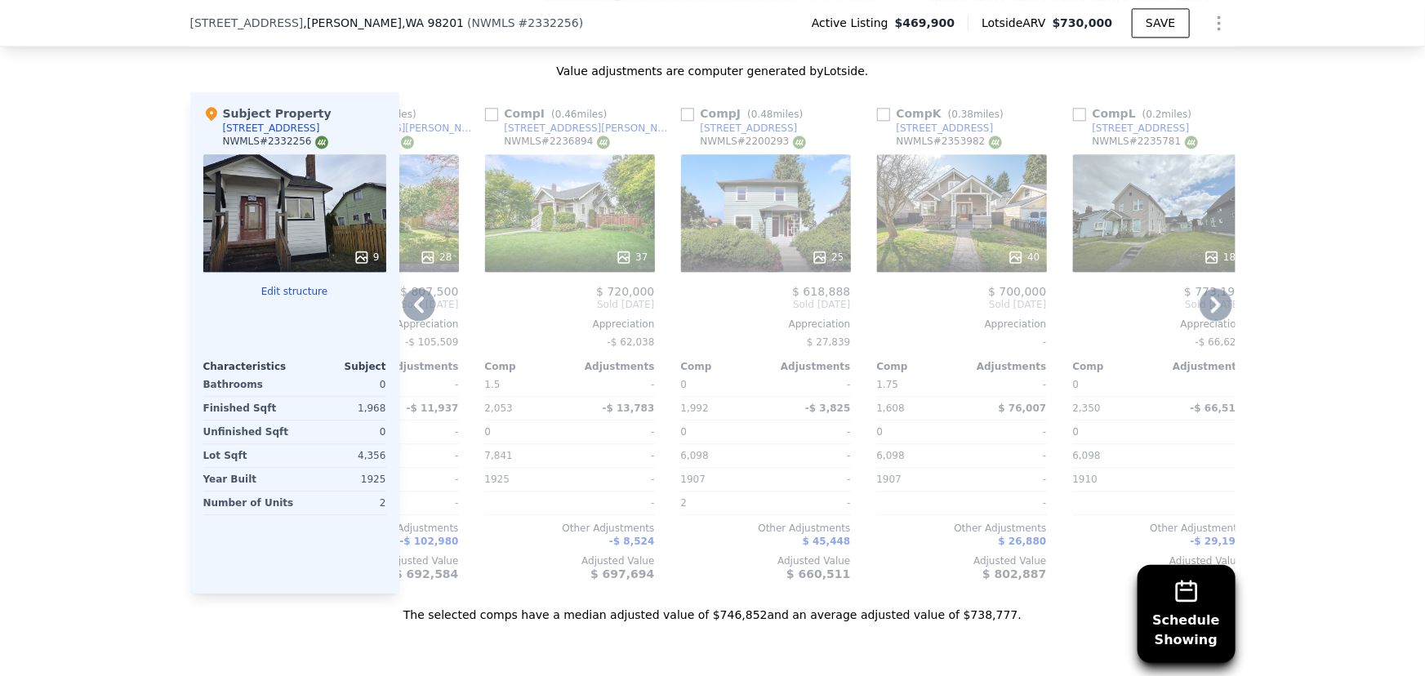
click at [1006, 285] on span "$ 700,000" at bounding box center [1017, 291] width 58 height 13
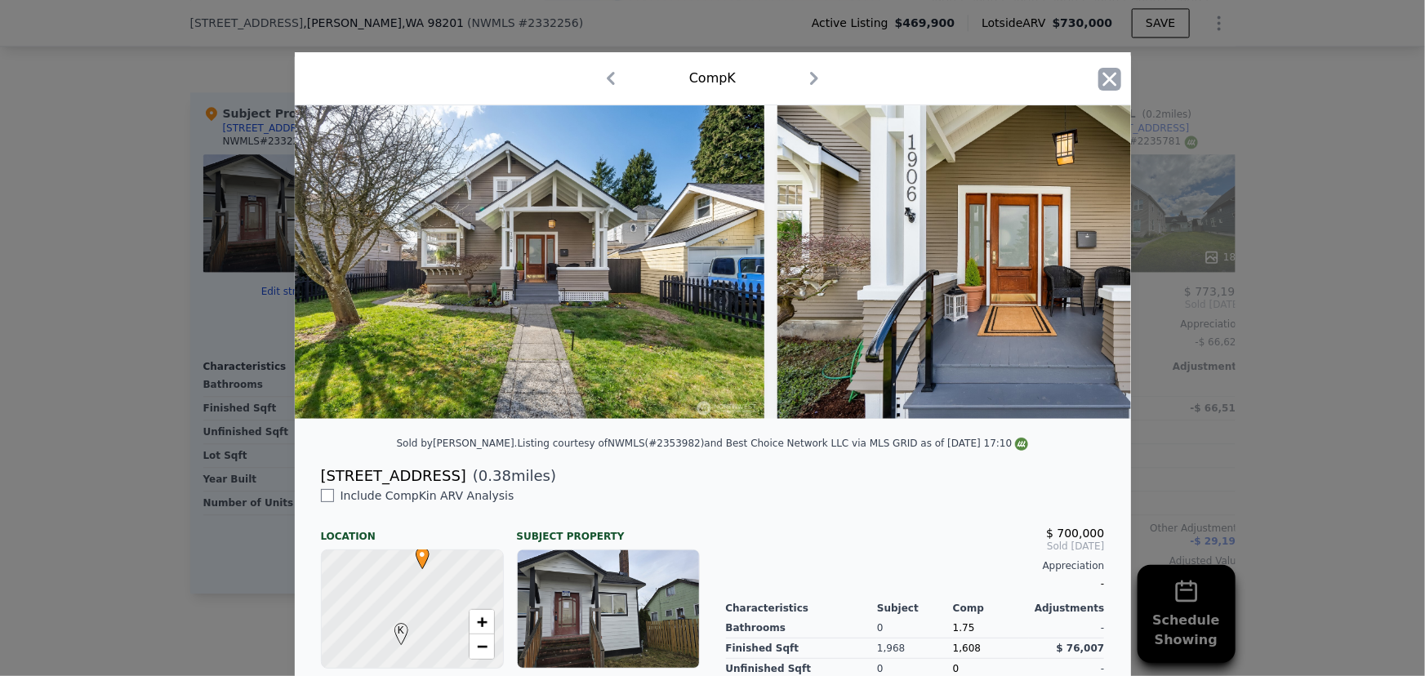
click at [1103, 80] on icon "button" at bounding box center [1109, 79] width 14 height 14
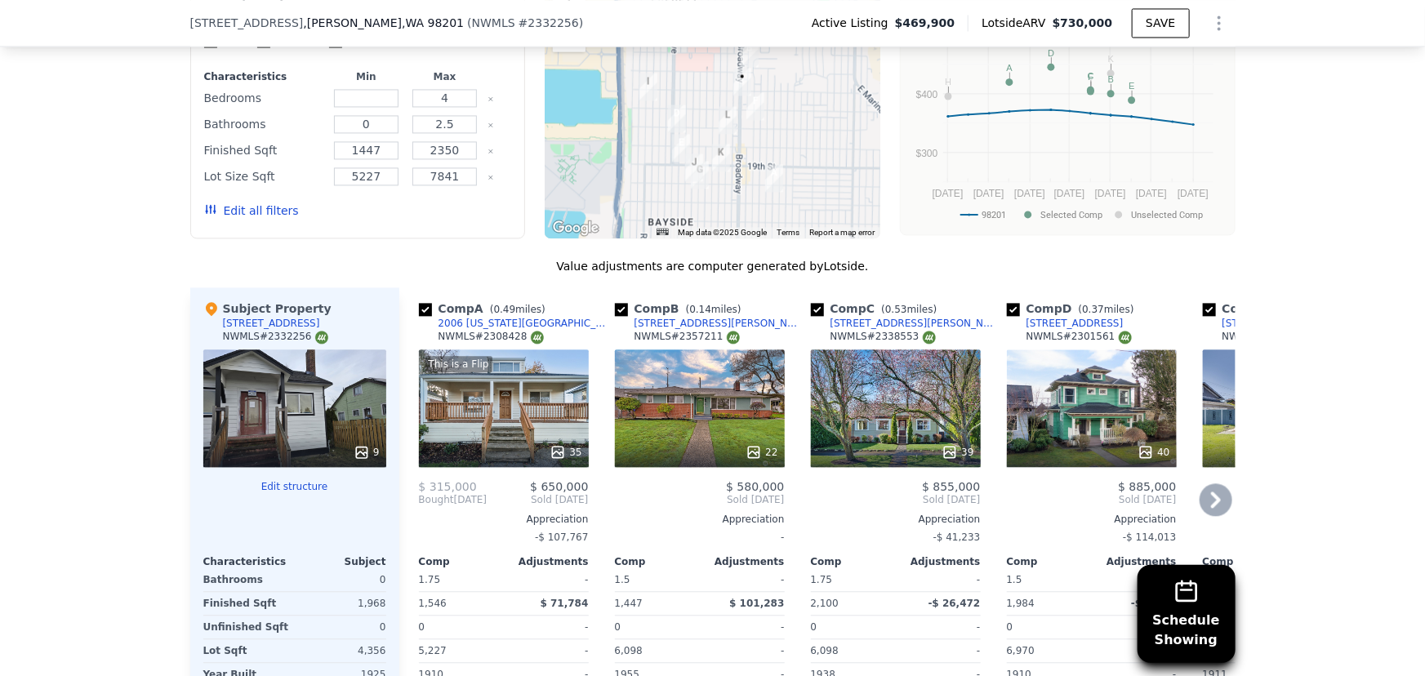
scroll to position [1626, 0]
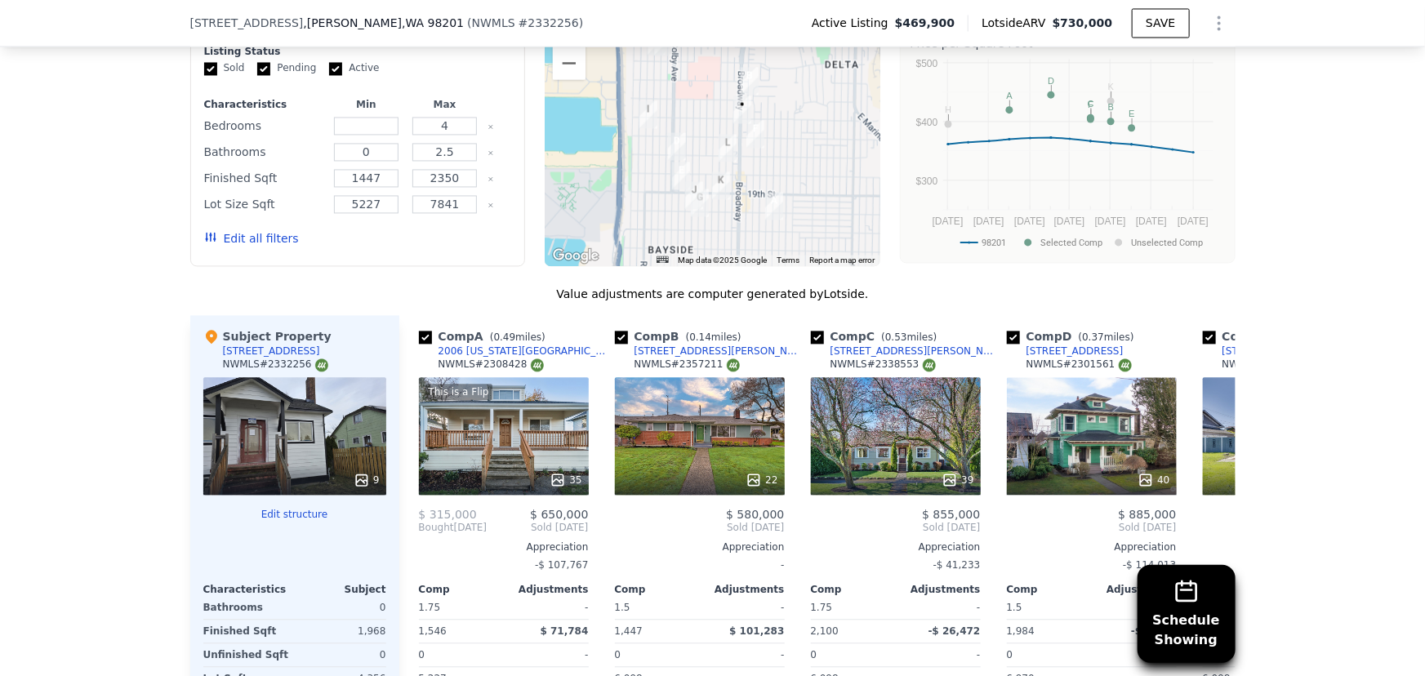
click at [754, 120] on img "1615 Mcdougall Ave" at bounding box center [755, 134] width 18 height 28
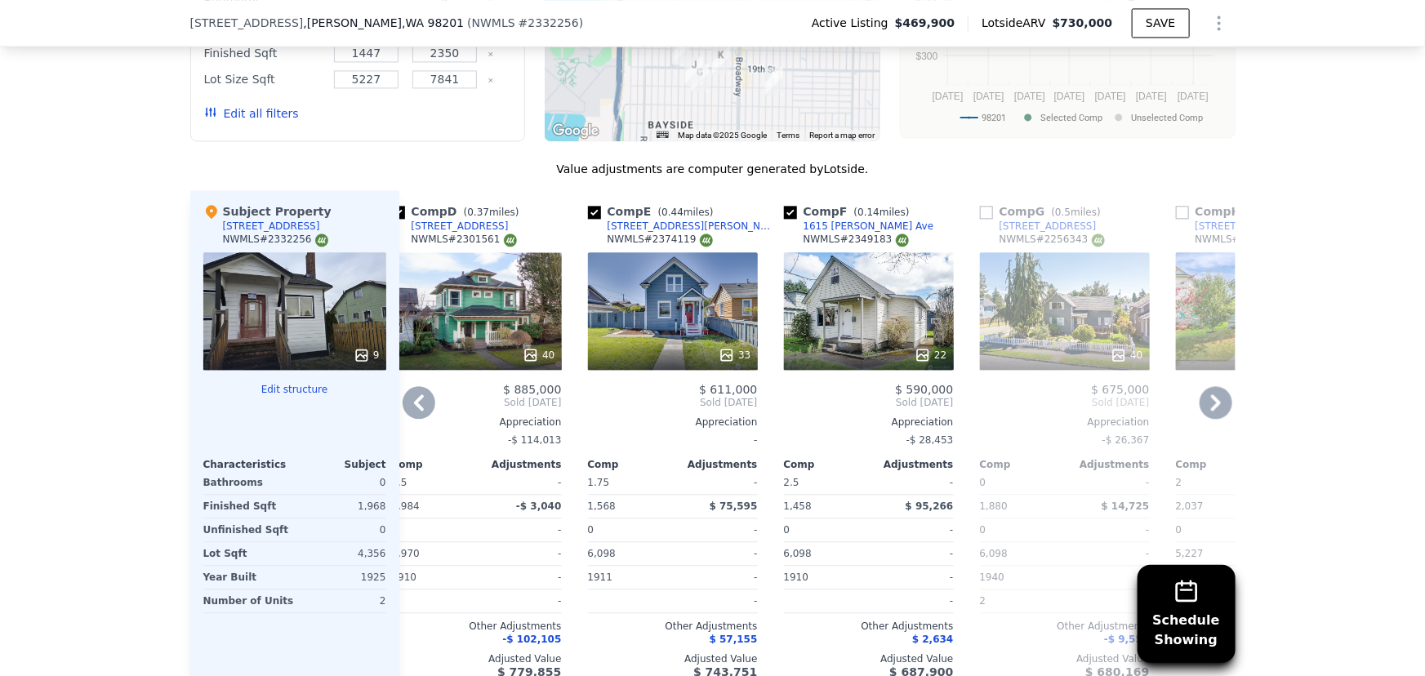
scroll to position [1701, 0]
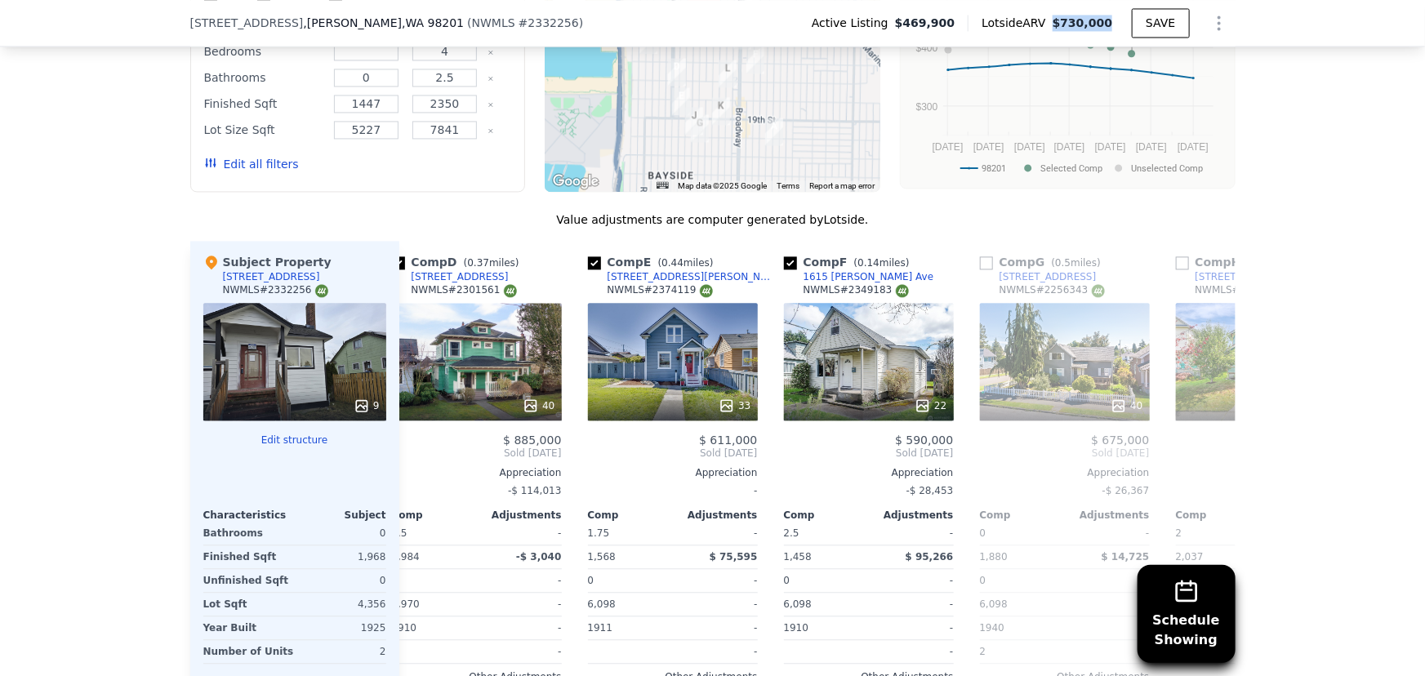
drag, startPoint x: 1065, startPoint y: 23, endPoint x: 1121, endPoint y: 23, distance: 56.3
click at [1121, 23] on div "Lotside ARV $730,000" at bounding box center [1049, 23] width 164 height 16
